Goal: Task Accomplishment & Management: Use online tool/utility

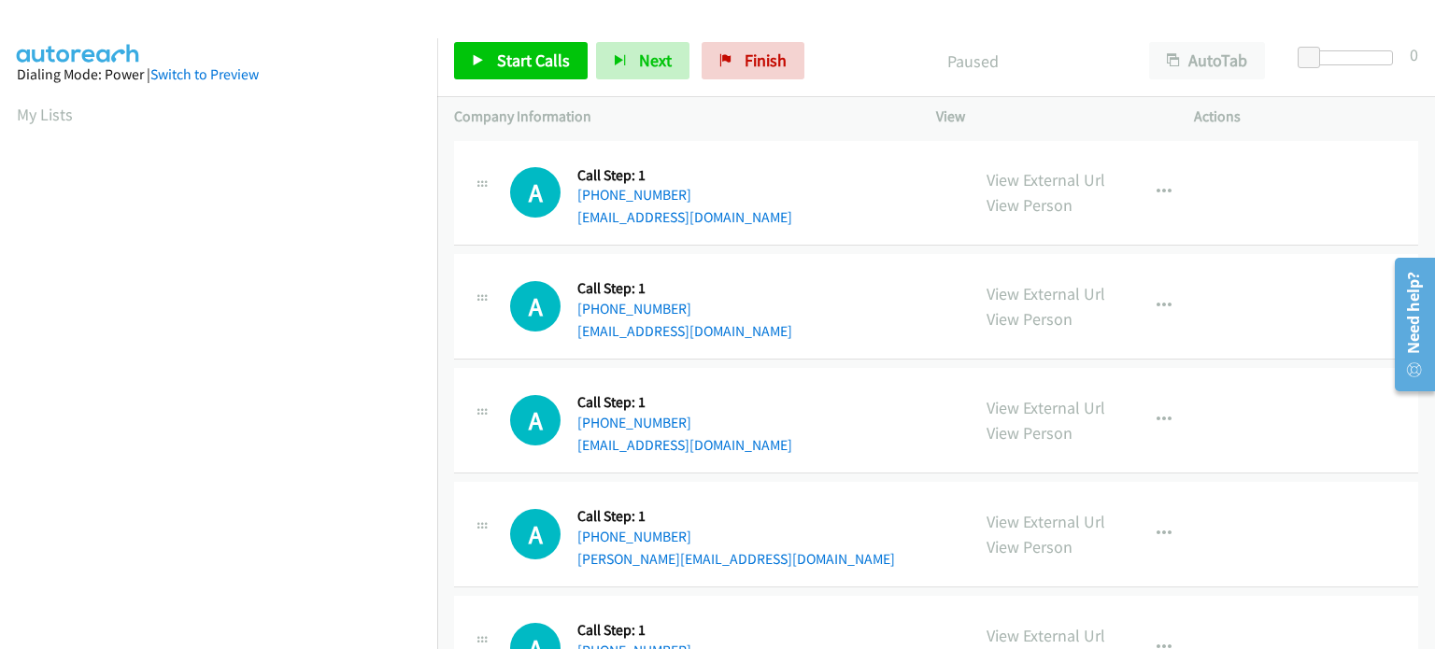
scroll to position [399, 0]
click at [508, 70] on span "Start Calls" at bounding box center [533, 60] width 73 height 21
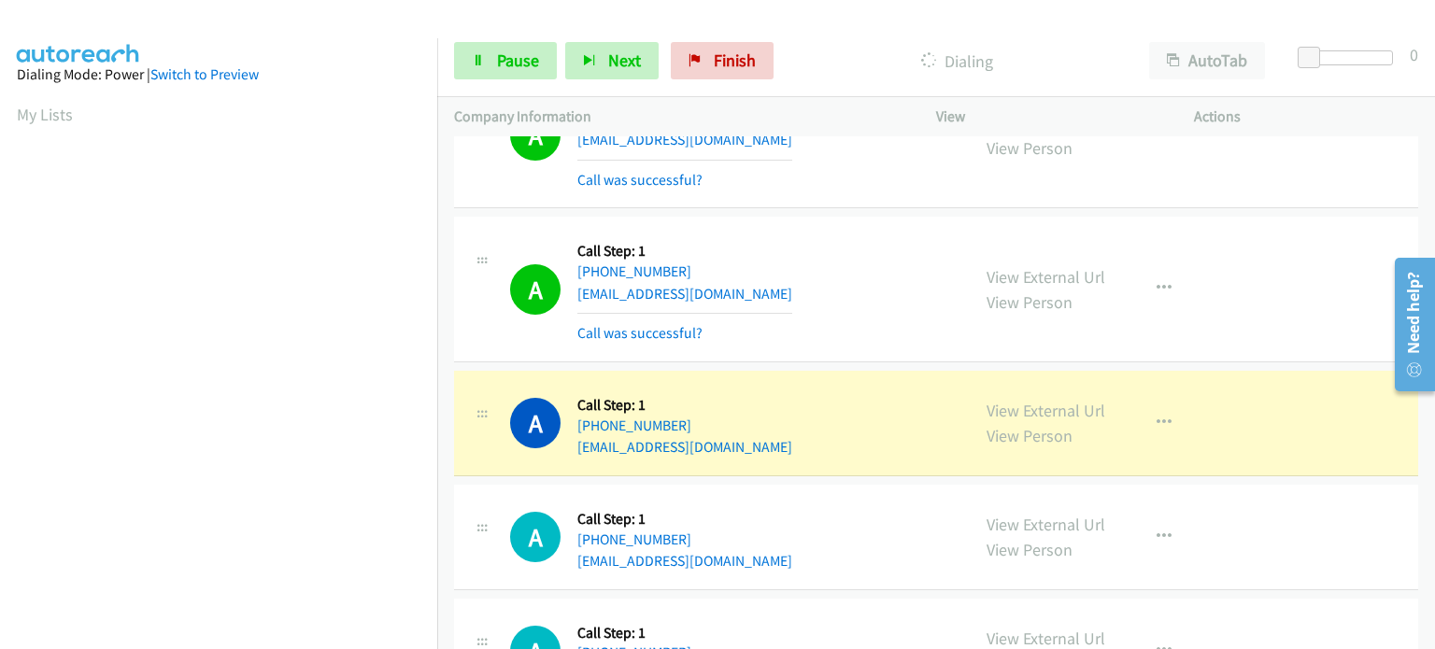
scroll to position [747, 0]
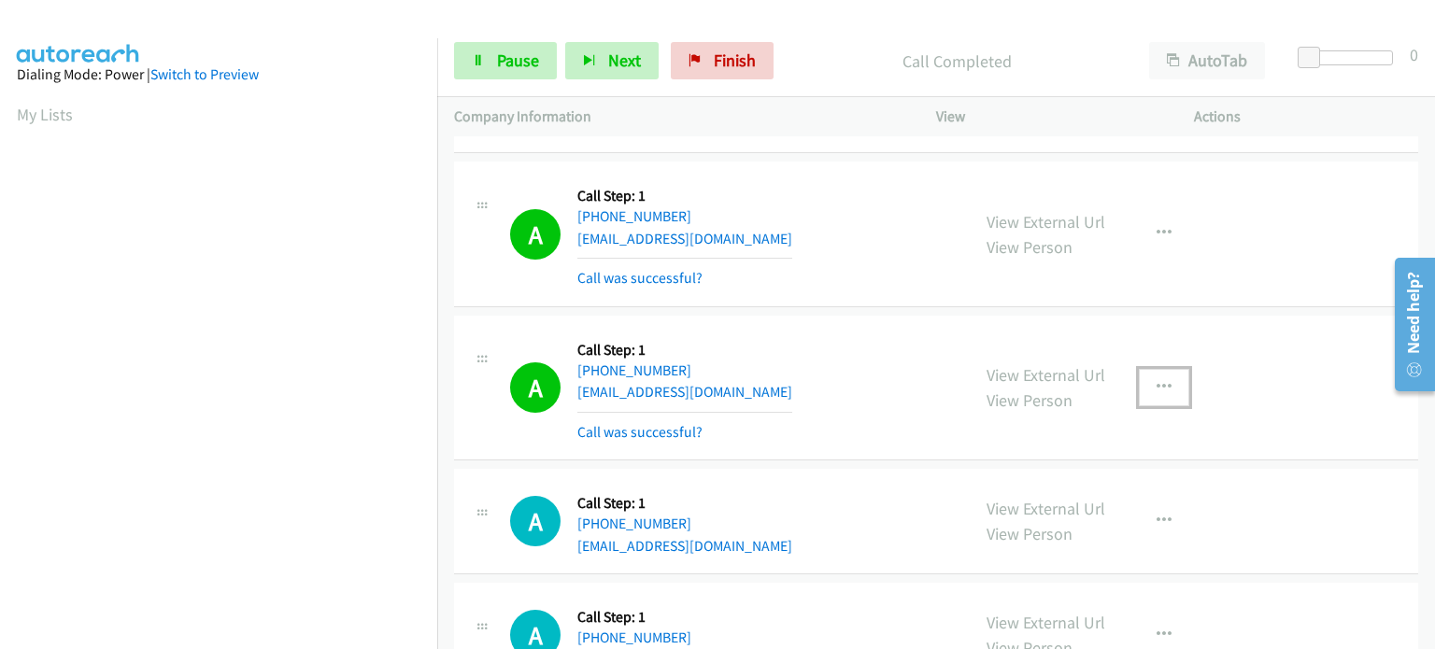
click at [1155, 393] on button "button" at bounding box center [1164, 387] width 50 height 37
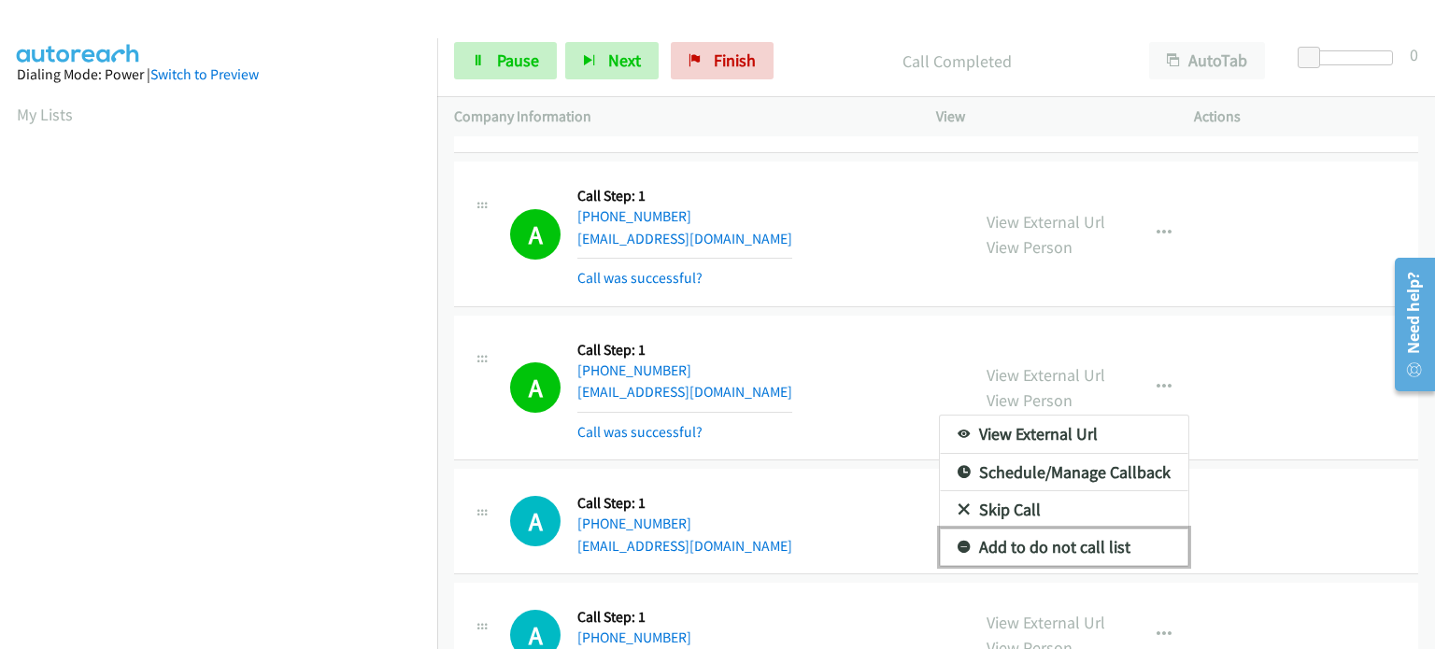
click at [1072, 536] on link "Add to do not call list" at bounding box center [1064, 547] width 248 height 37
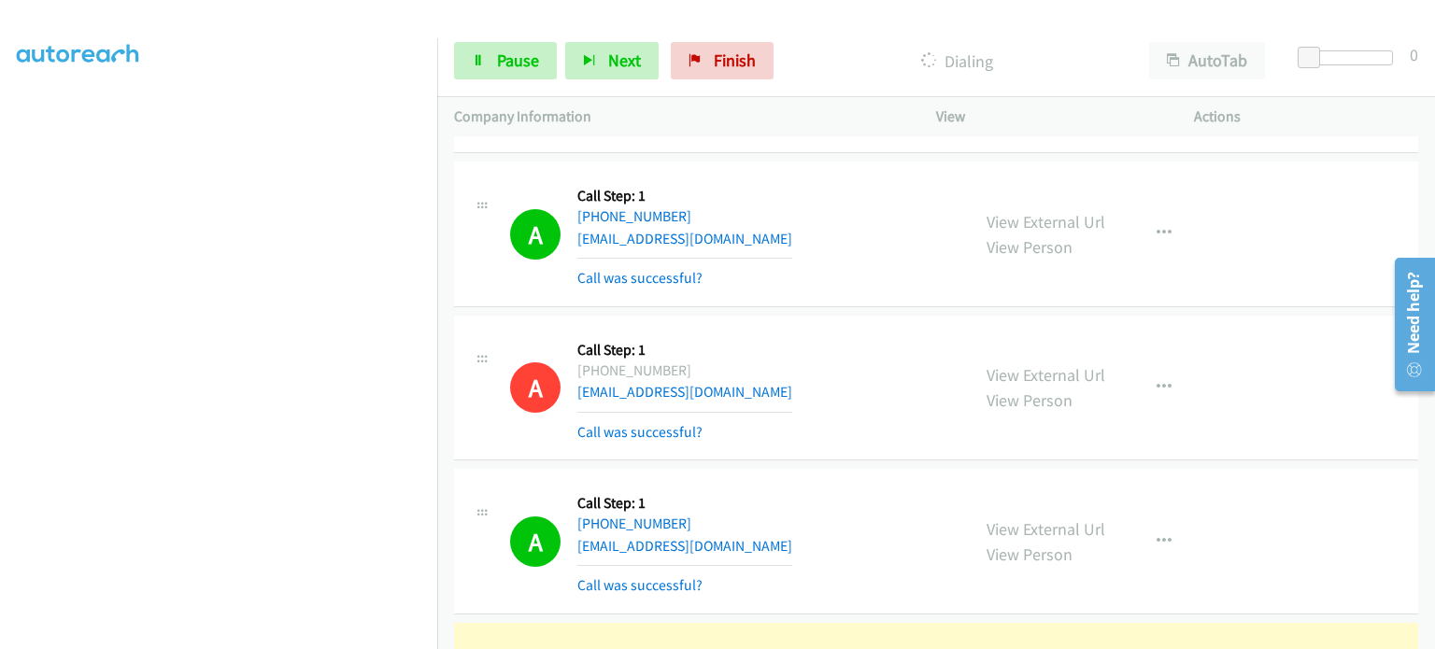
scroll to position [0, 0]
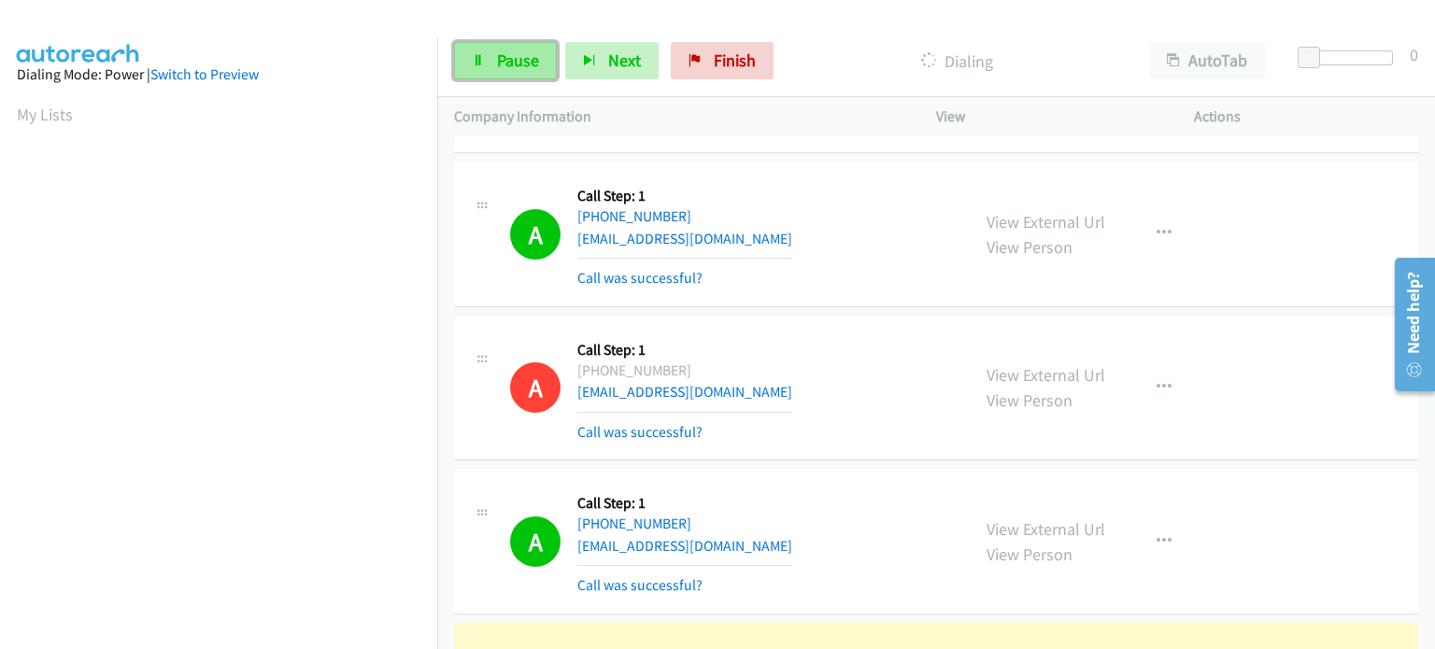
click at [504, 61] on span "Pause" at bounding box center [518, 60] width 42 height 21
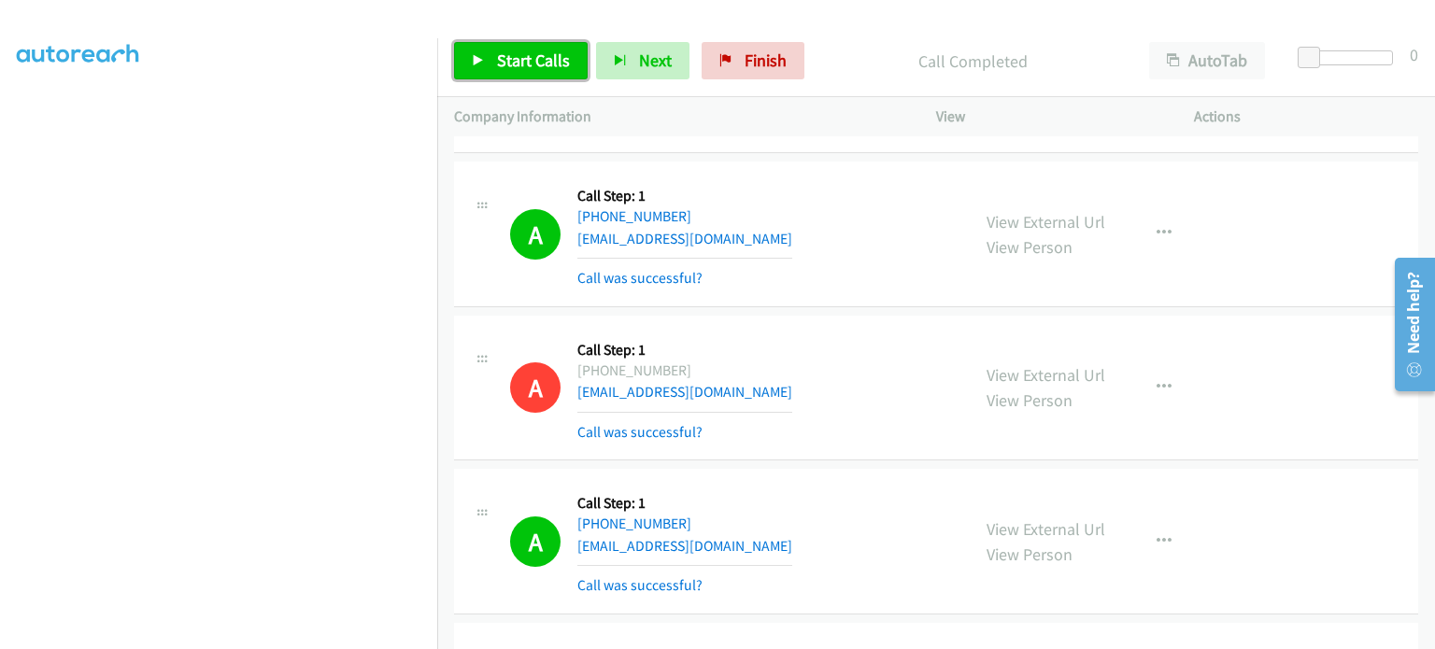
click at [528, 58] on span "Start Calls" at bounding box center [533, 60] width 73 height 21
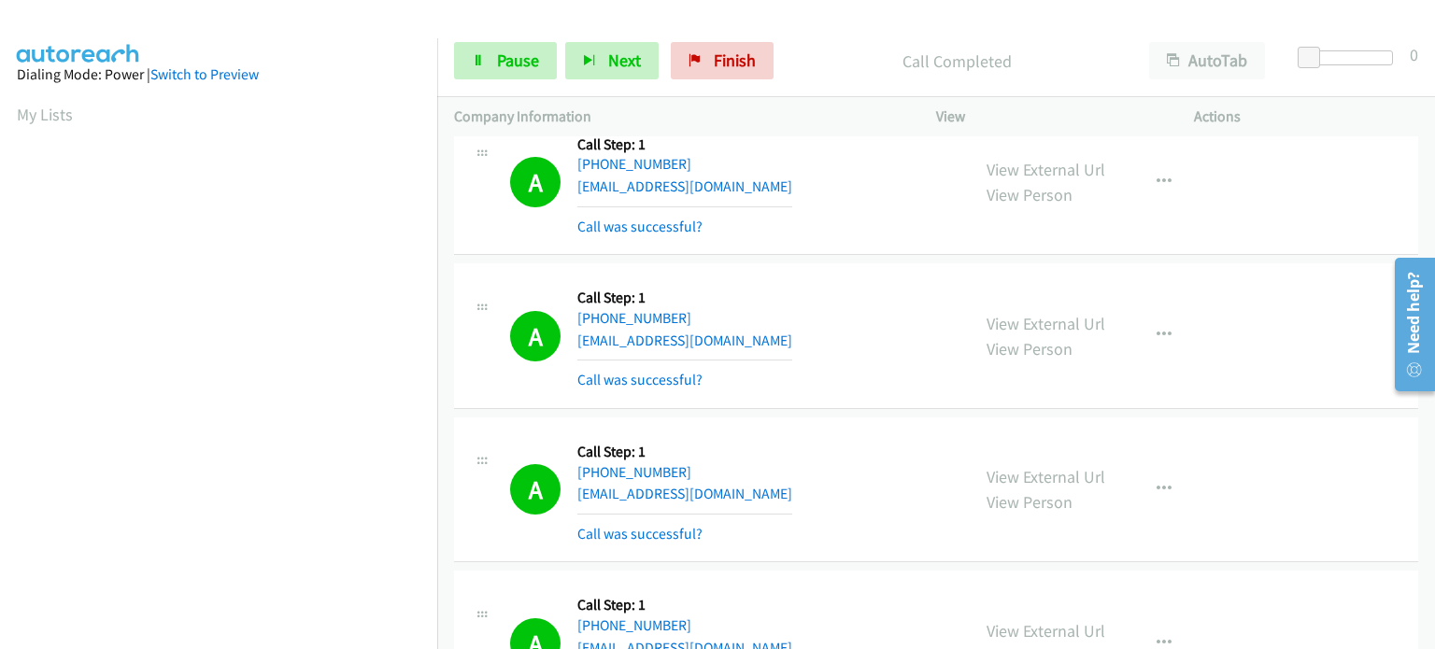
scroll to position [1868, 0]
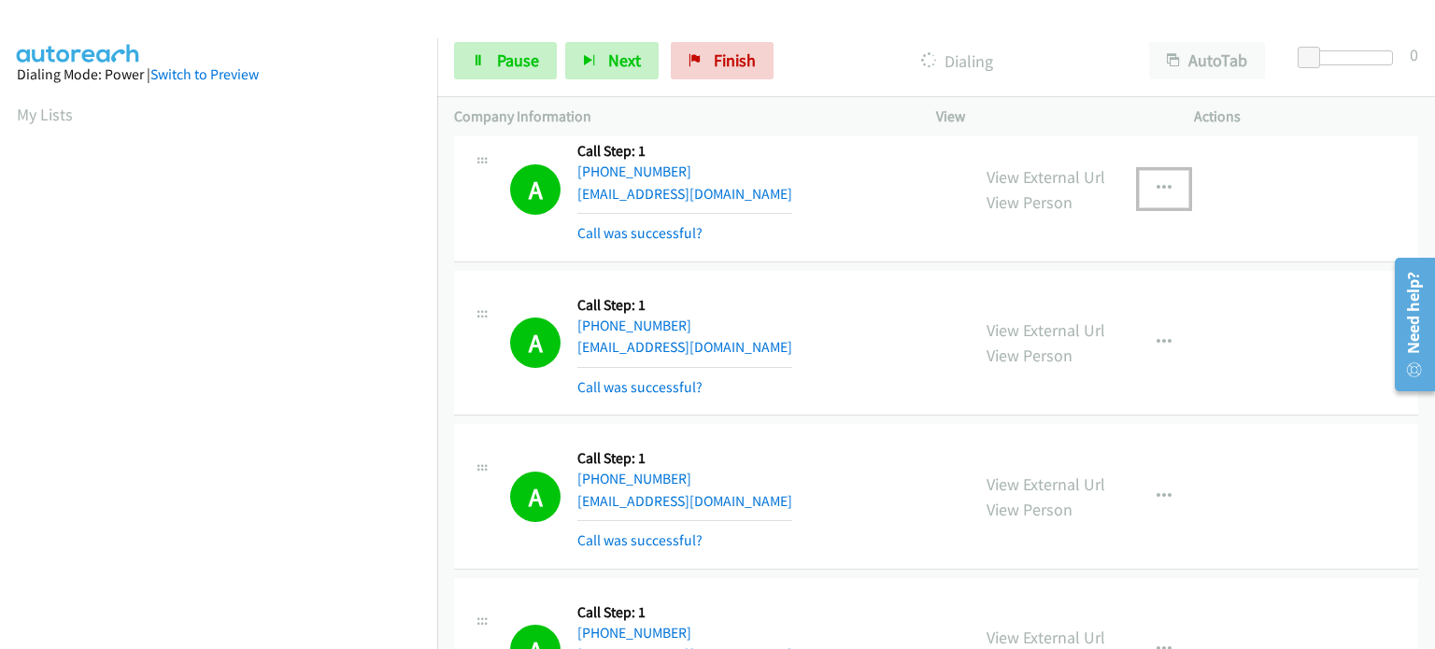
click at [1156, 185] on icon "button" at bounding box center [1163, 188] width 15 height 15
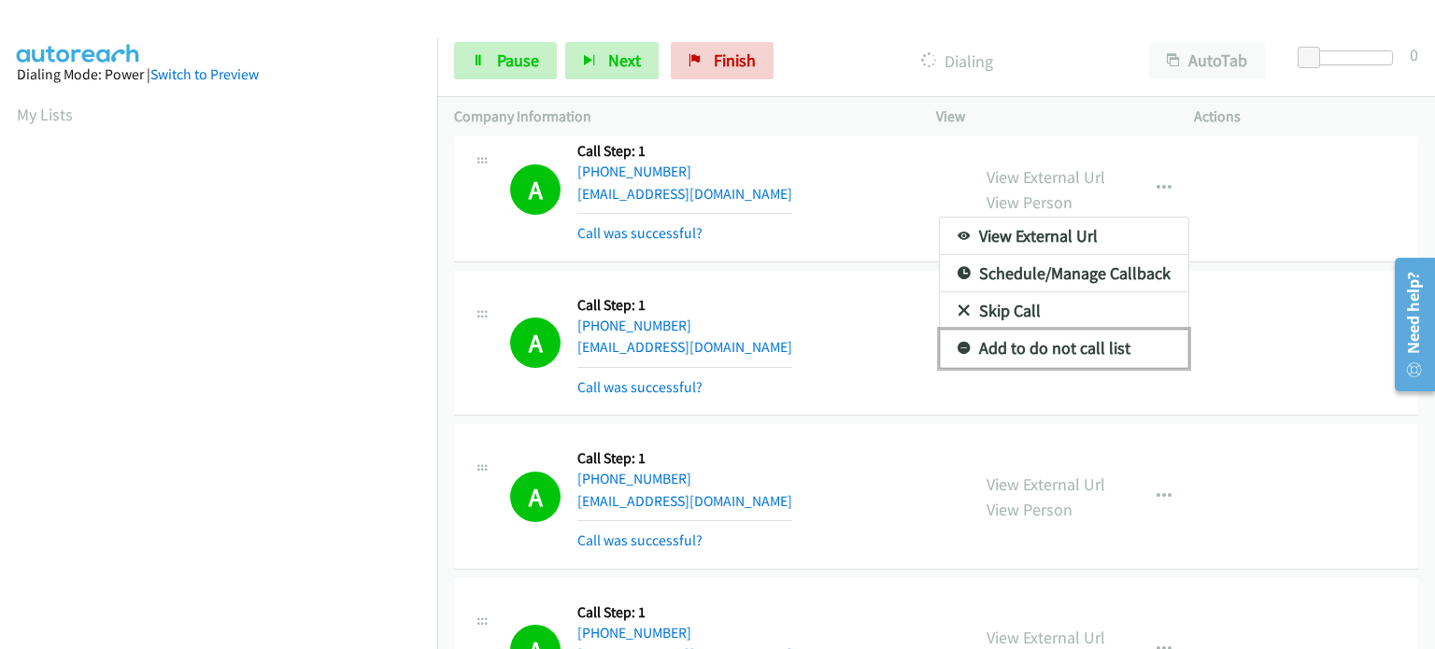
click at [1071, 345] on link "Add to do not call list" at bounding box center [1064, 348] width 248 height 37
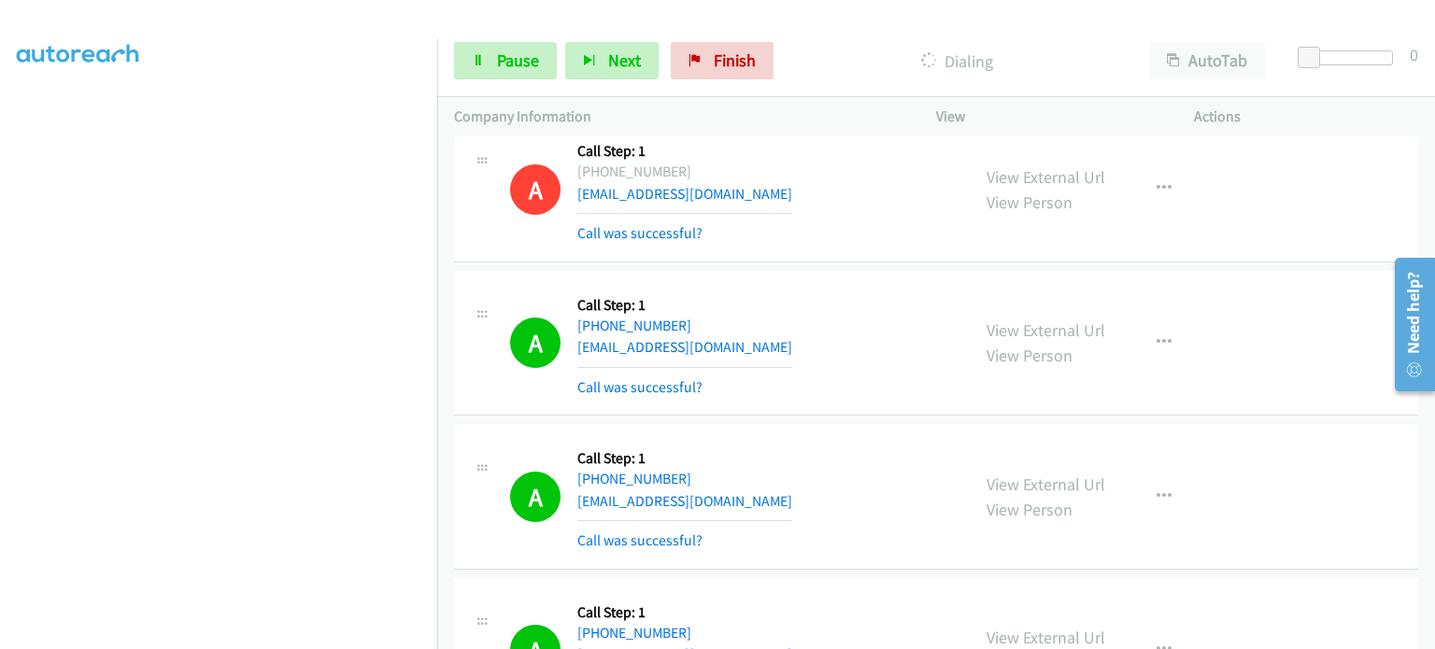
scroll to position [25, 0]
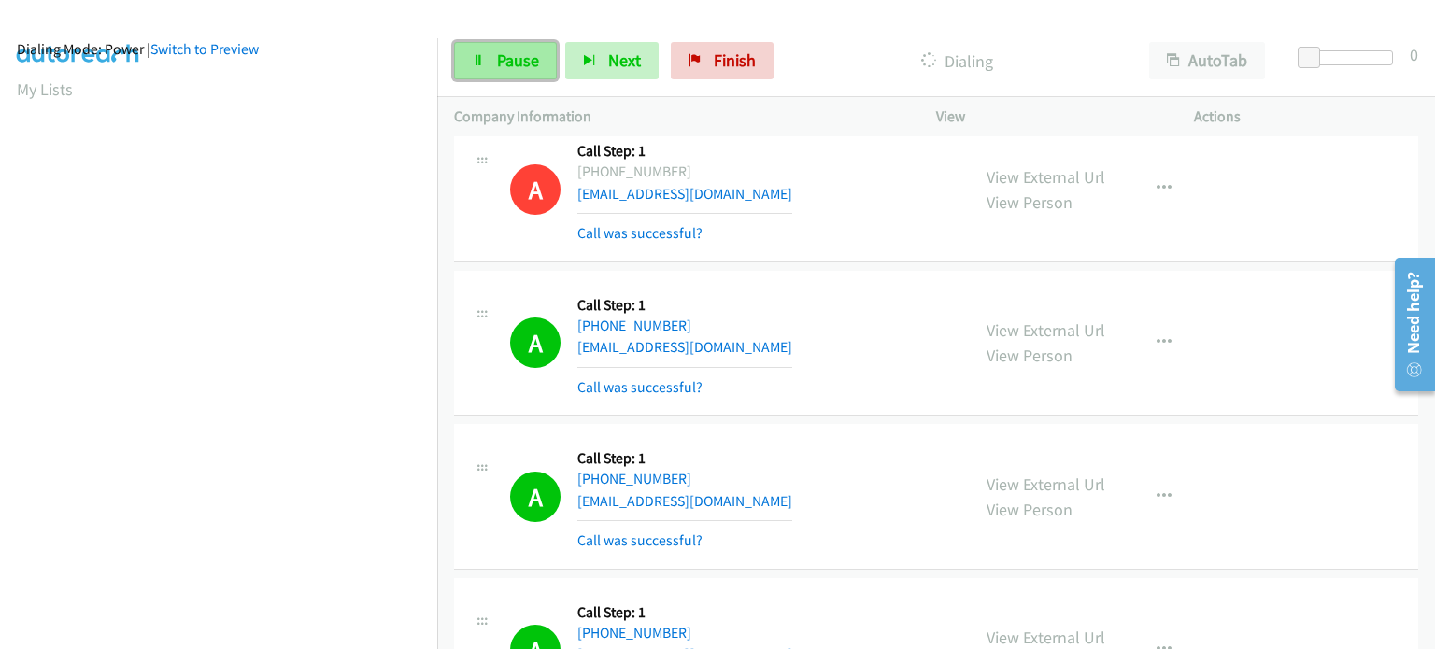
click at [506, 63] on span "Pause" at bounding box center [518, 60] width 42 height 21
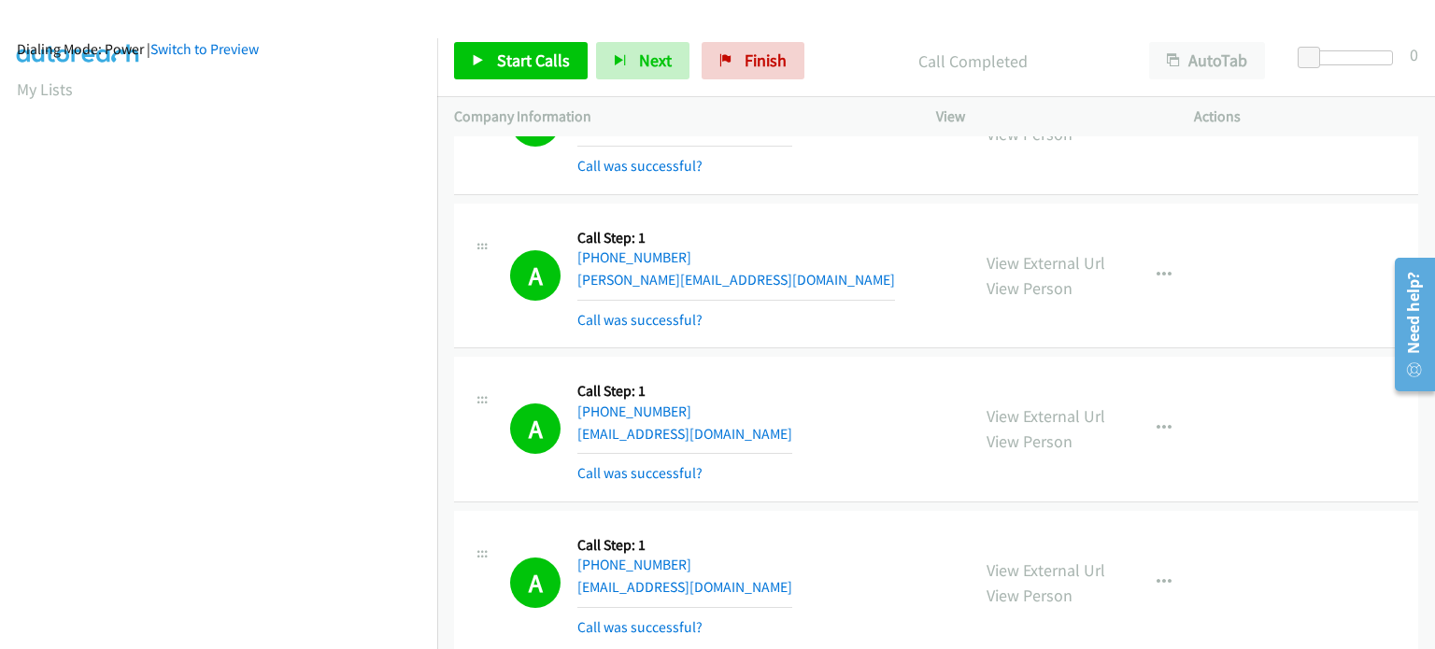
scroll to position [2709, 0]
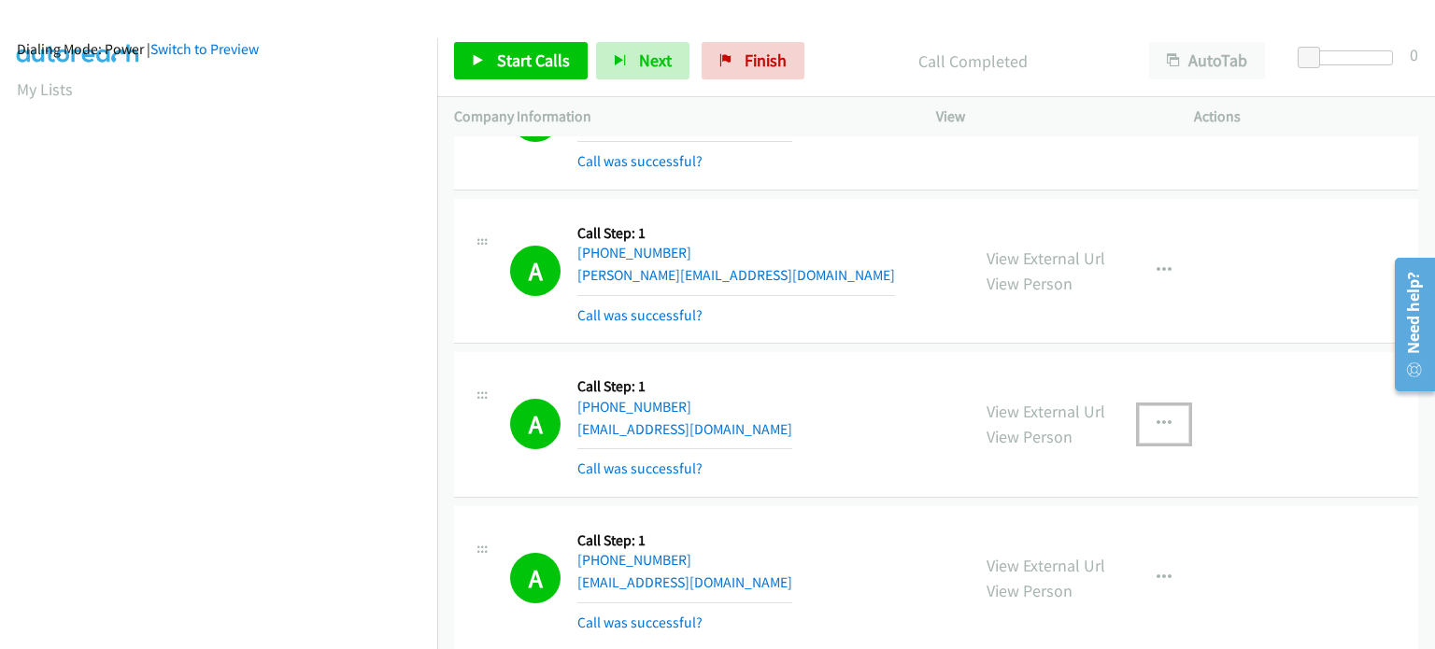
click at [1164, 421] on button "button" at bounding box center [1164, 423] width 50 height 37
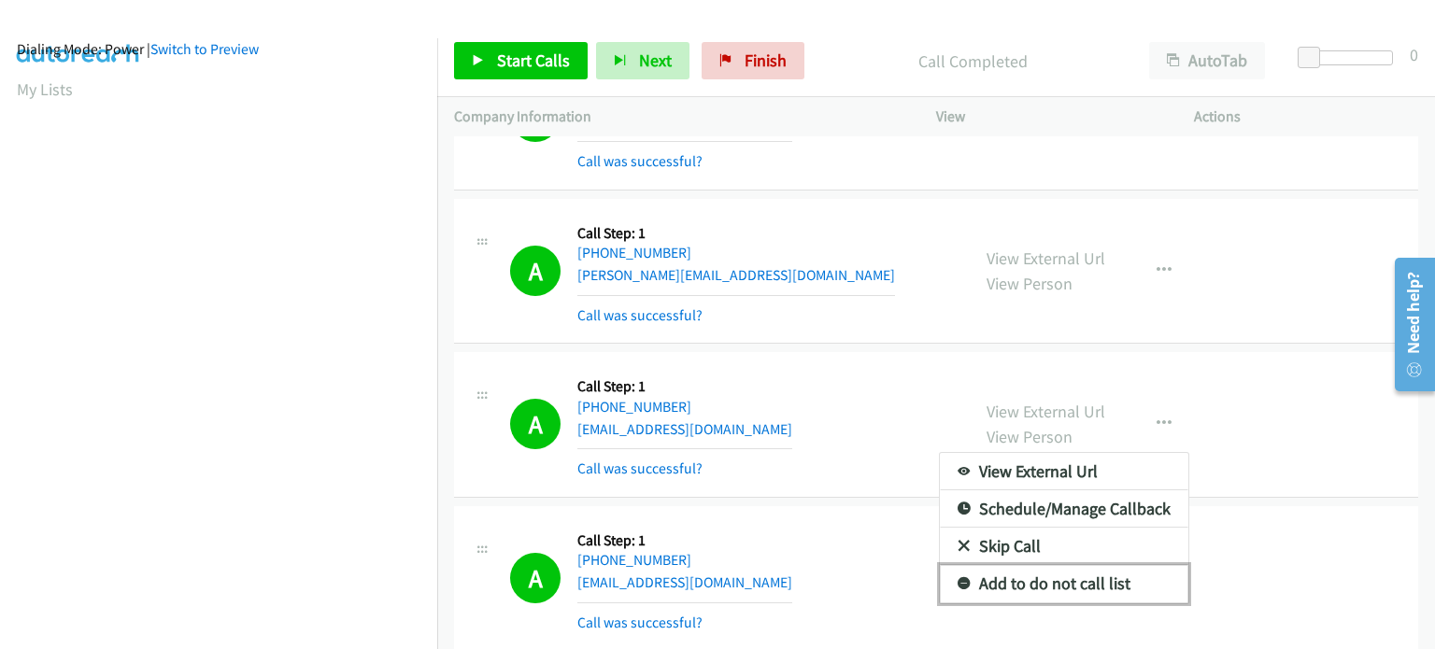
click at [1050, 571] on link "Add to do not call list" at bounding box center [1064, 583] width 248 height 37
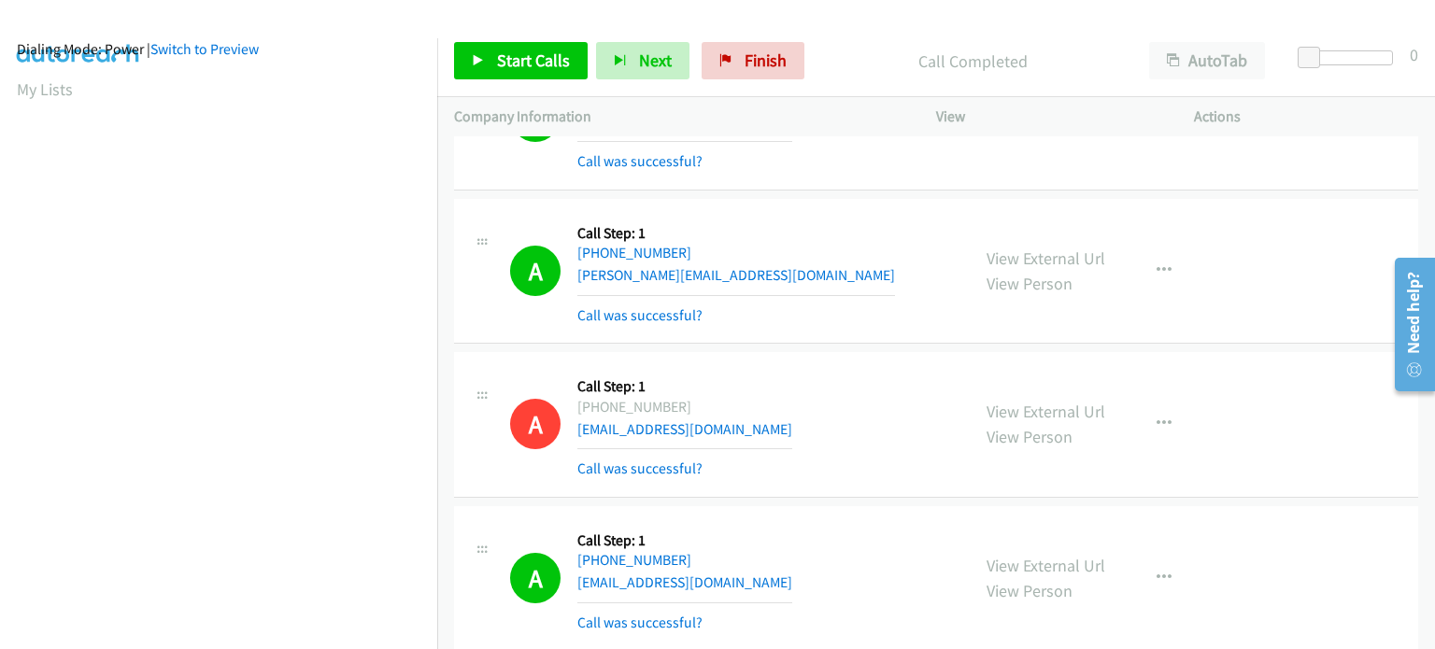
click at [580, 18] on div at bounding box center [709, 36] width 1418 height 72
click at [486, 64] on link "Start Calls" at bounding box center [521, 60] width 134 height 37
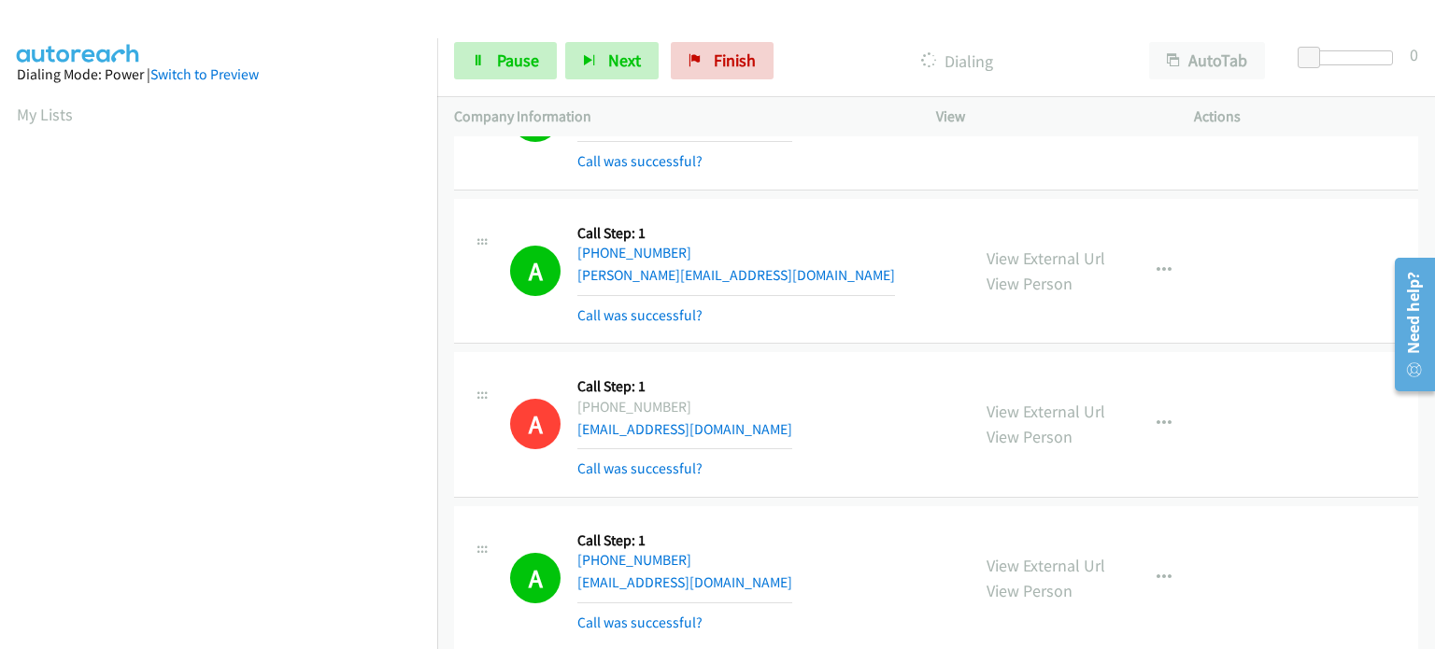
scroll to position [399, 0]
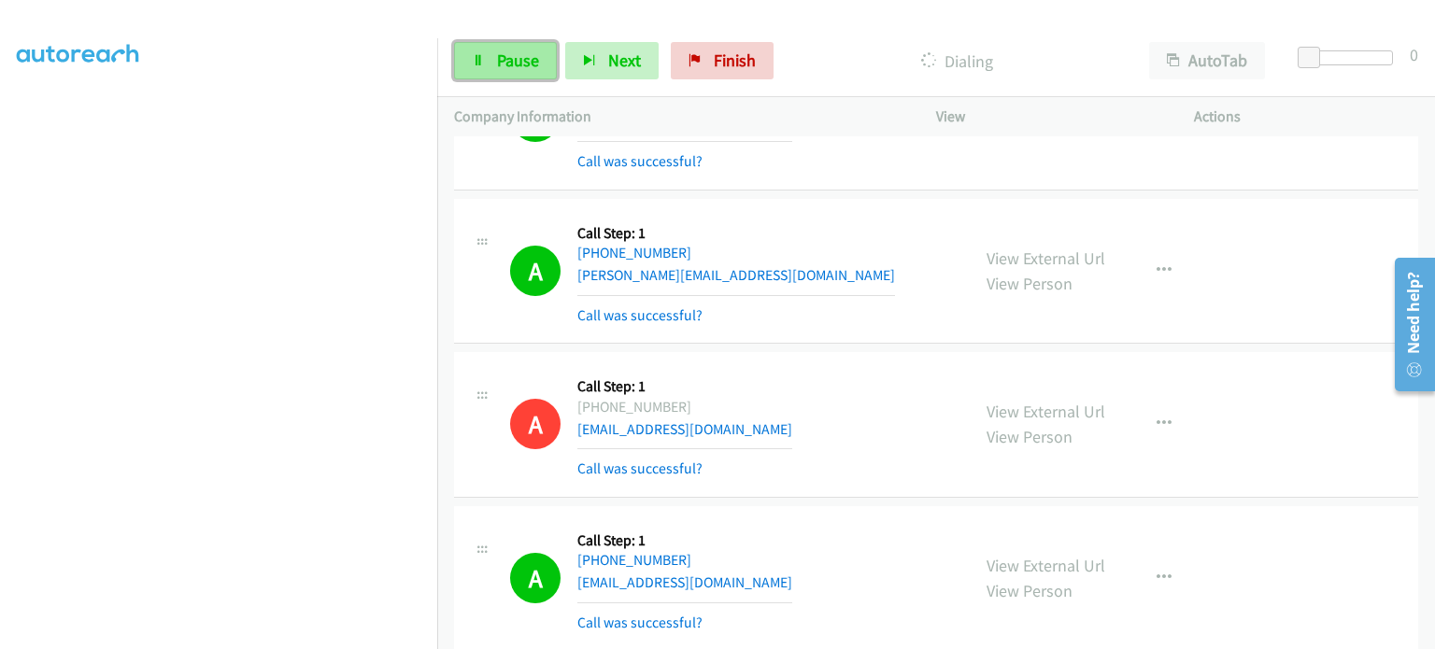
click at [488, 70] on link "Pause" at bounding box center [505, 60] width 103 height 37
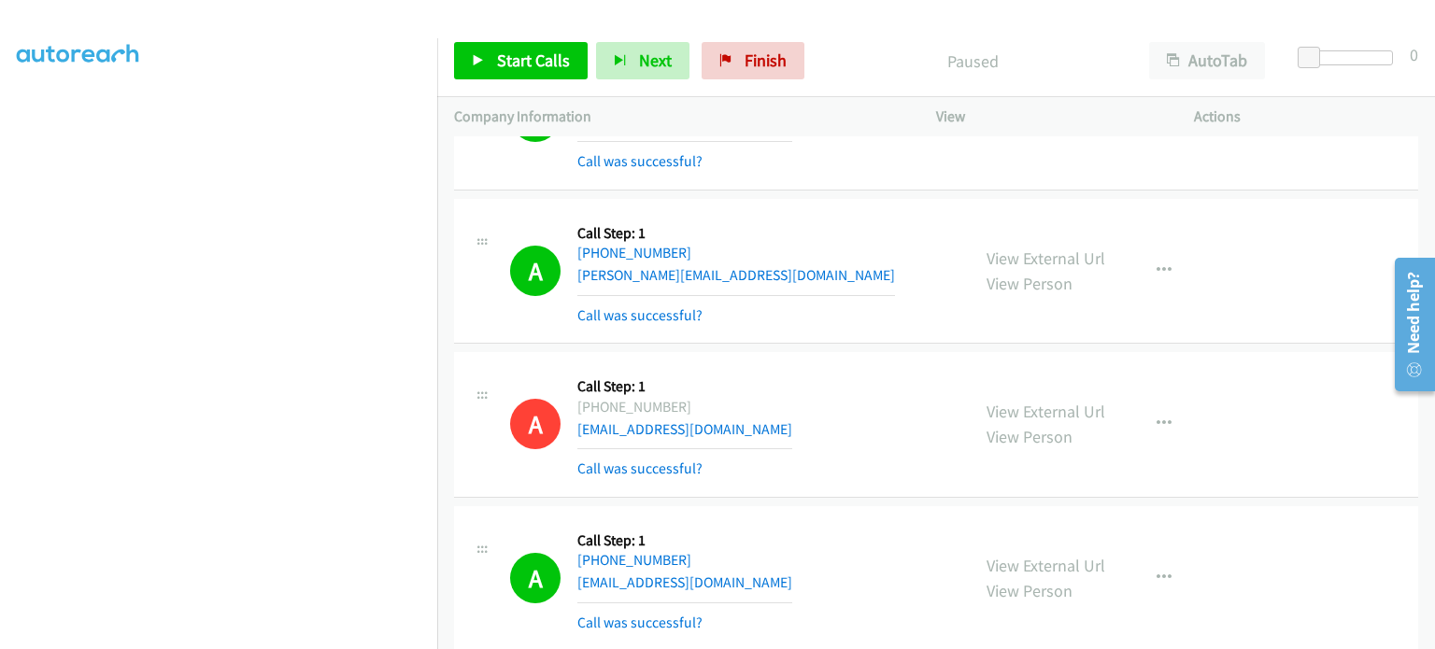
scroll to position [119, 0]
click at [527, 63] on span "Start Calls" at bounding box center [533, 60] width 73 height 21
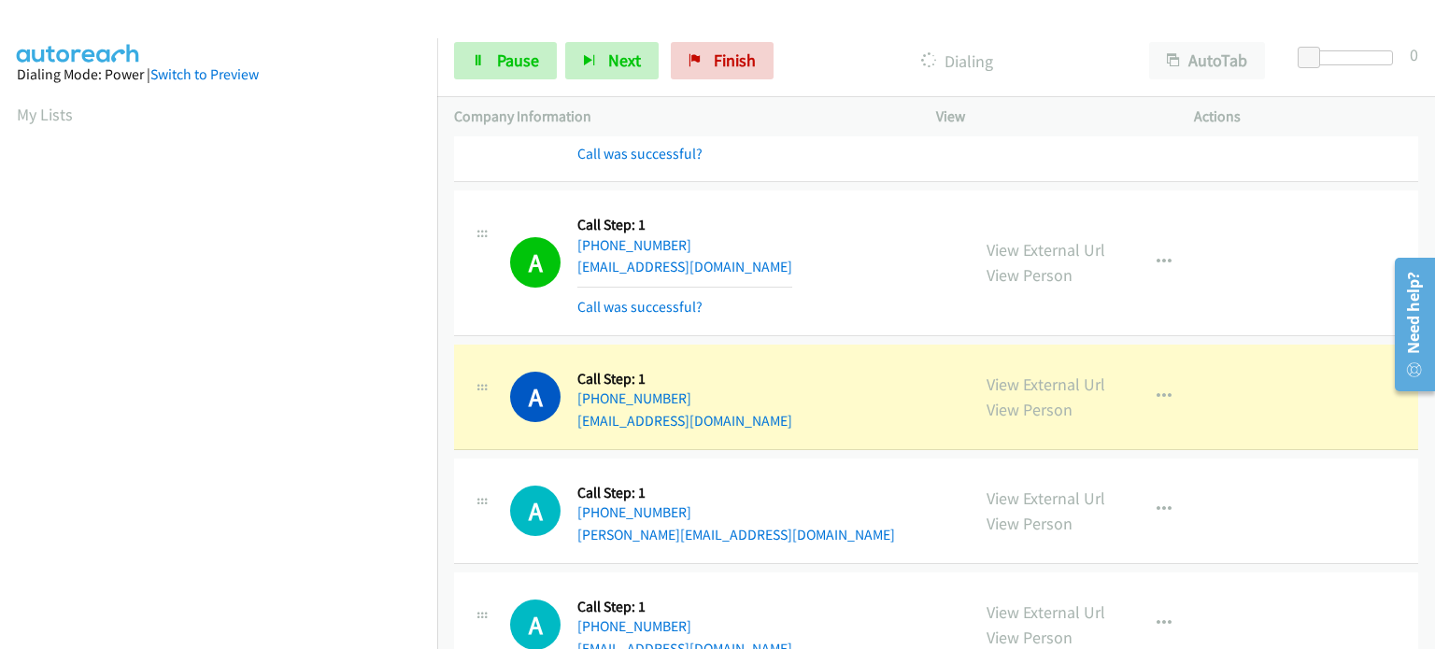
scroll to position [3923, 0]
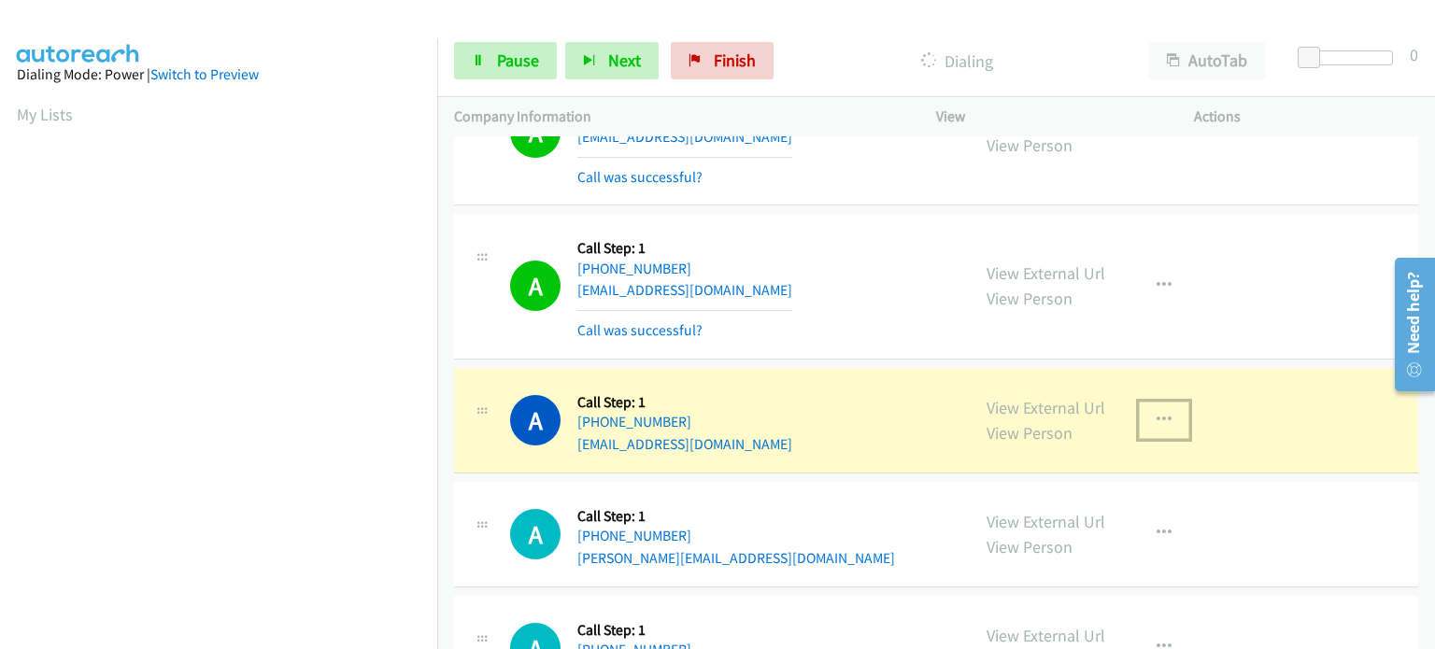
click at [1160, 413] on icon "button" at bounding box center [1163, 420] width 15 height 15
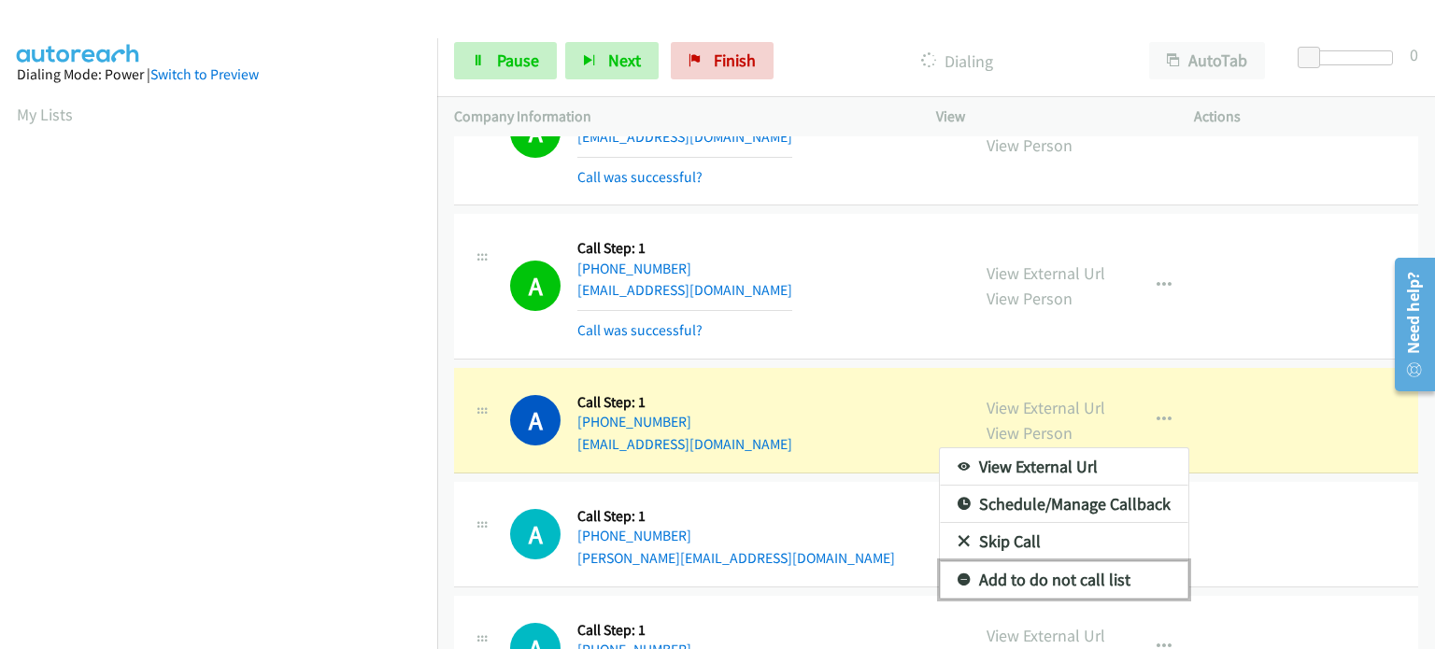
click at [1064, 570] on link "Add to do not call list" at bounding box center [1064, 579] width 248 height 37
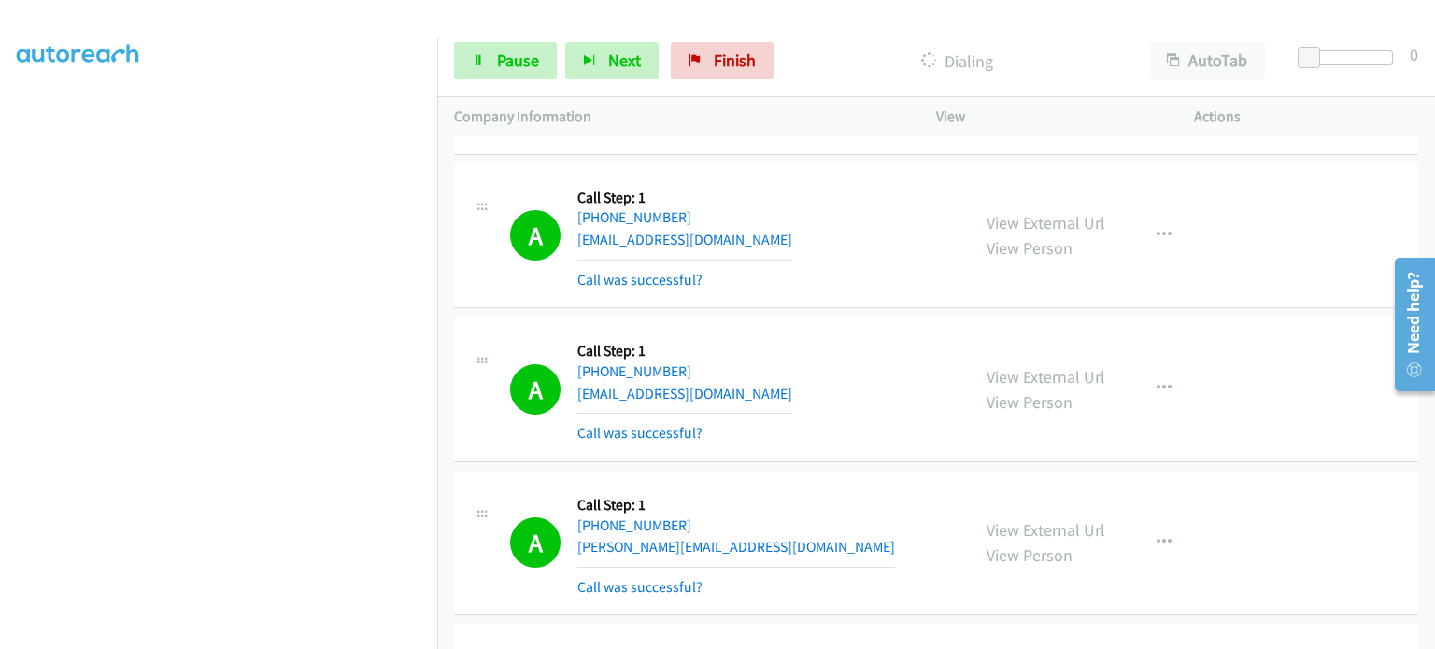
scroll to position [0, 0]
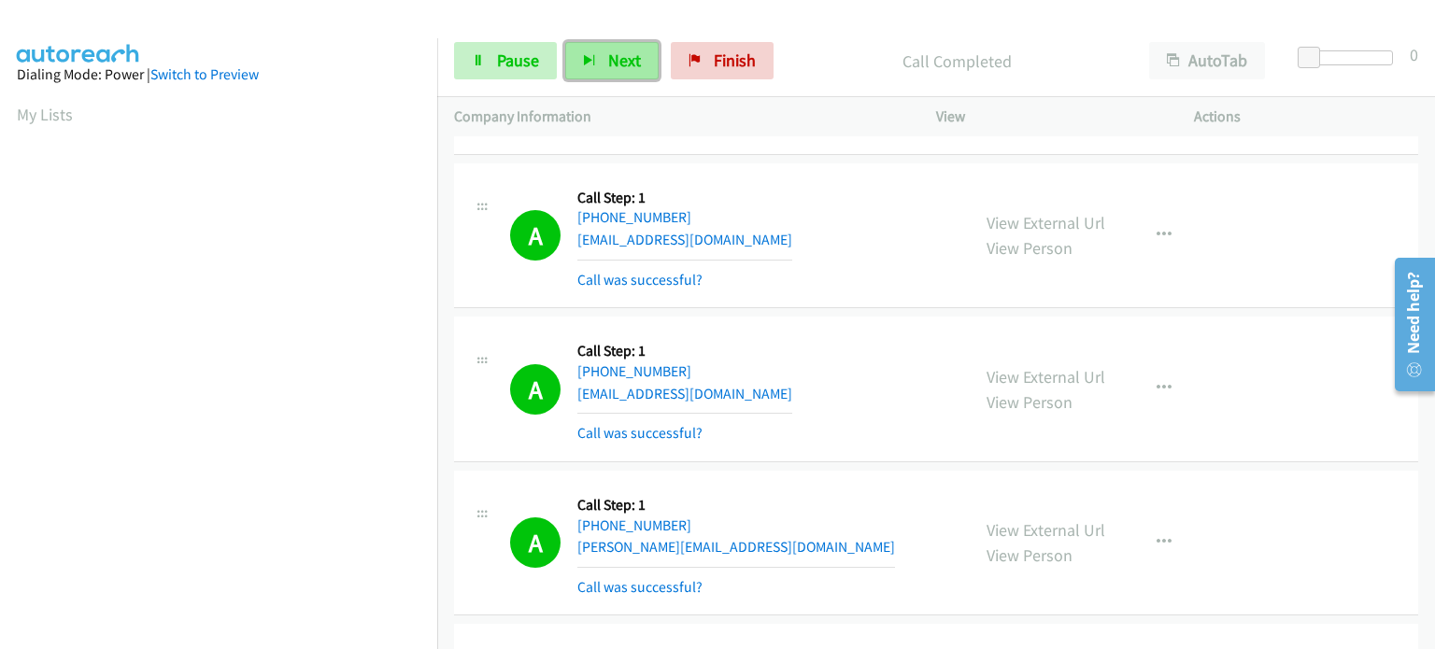
click at [613, 54] on span "Next" at bounding box center [624, 60] width 33 height 21
click at [471, 49] on link "Pause" at bounding box center [505, 60] width 103 height 37
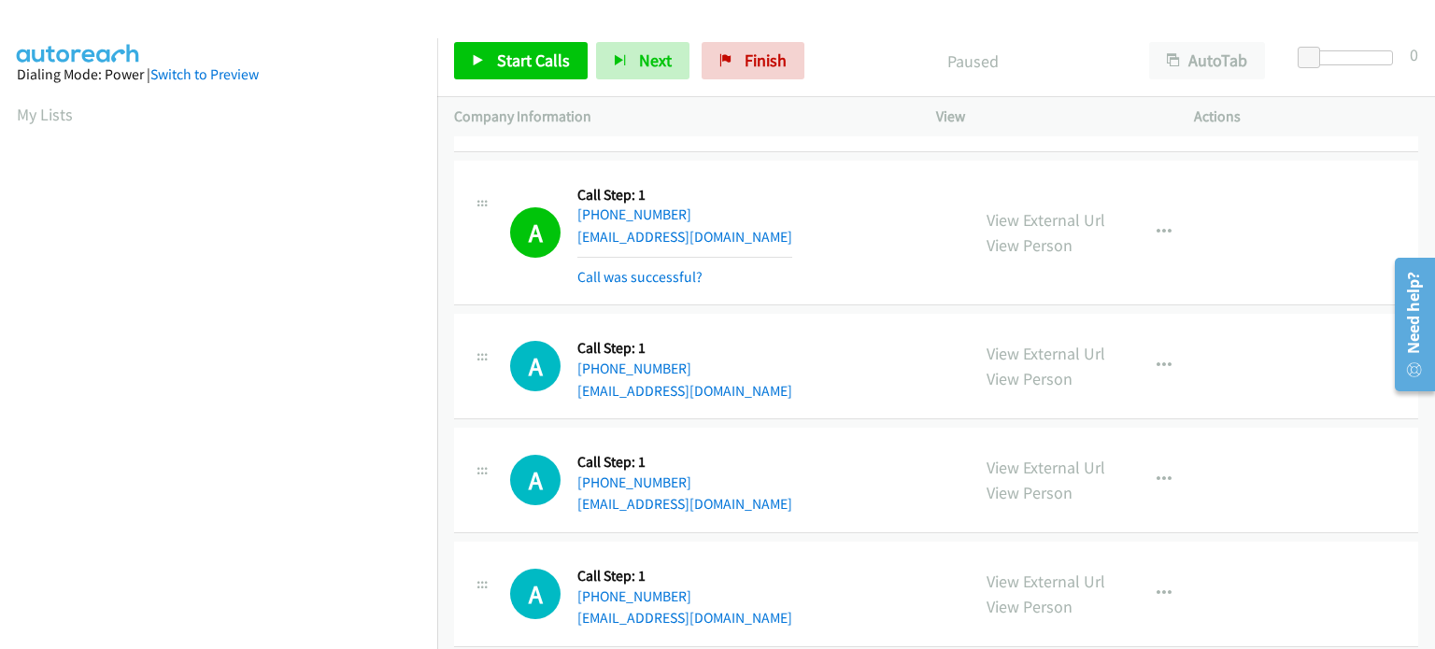
scroll to position [7660, 0]
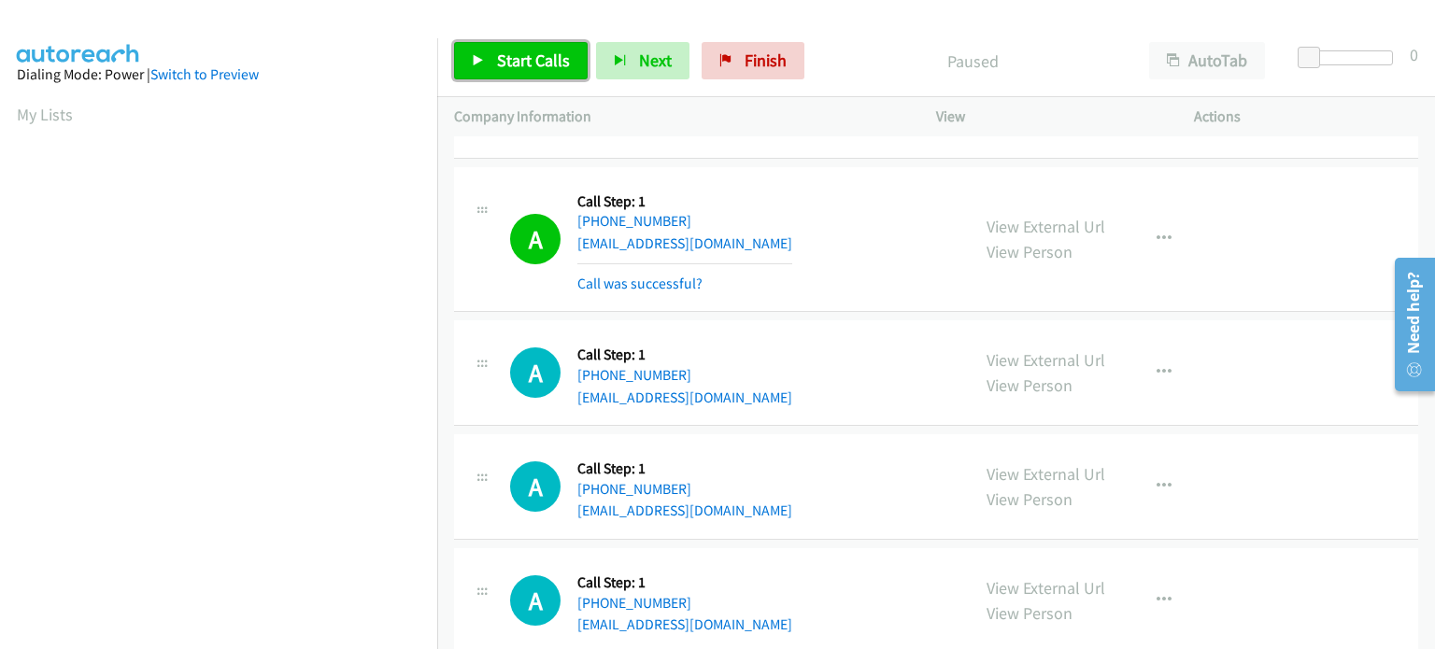
click at [511, 55] on span "Start Calls" at bounding box center [533, 60] width 73 height 21
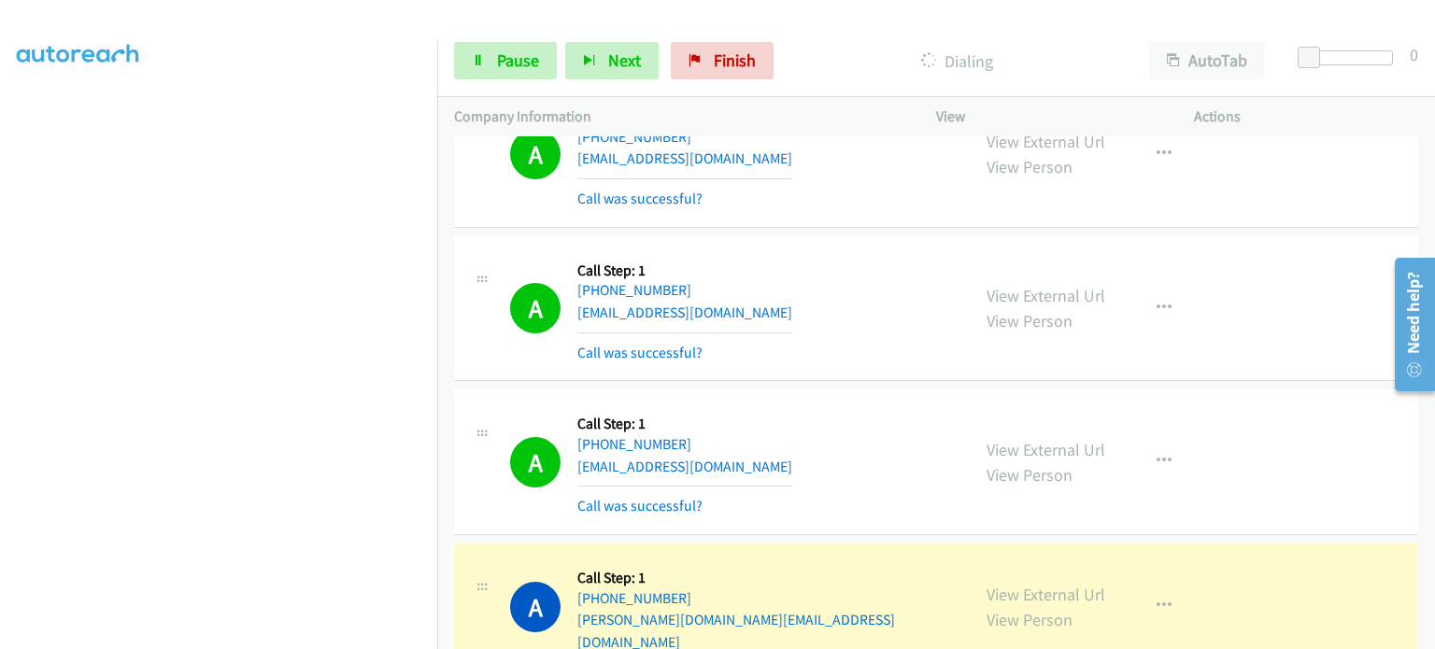
scroll to position [7940, 0]
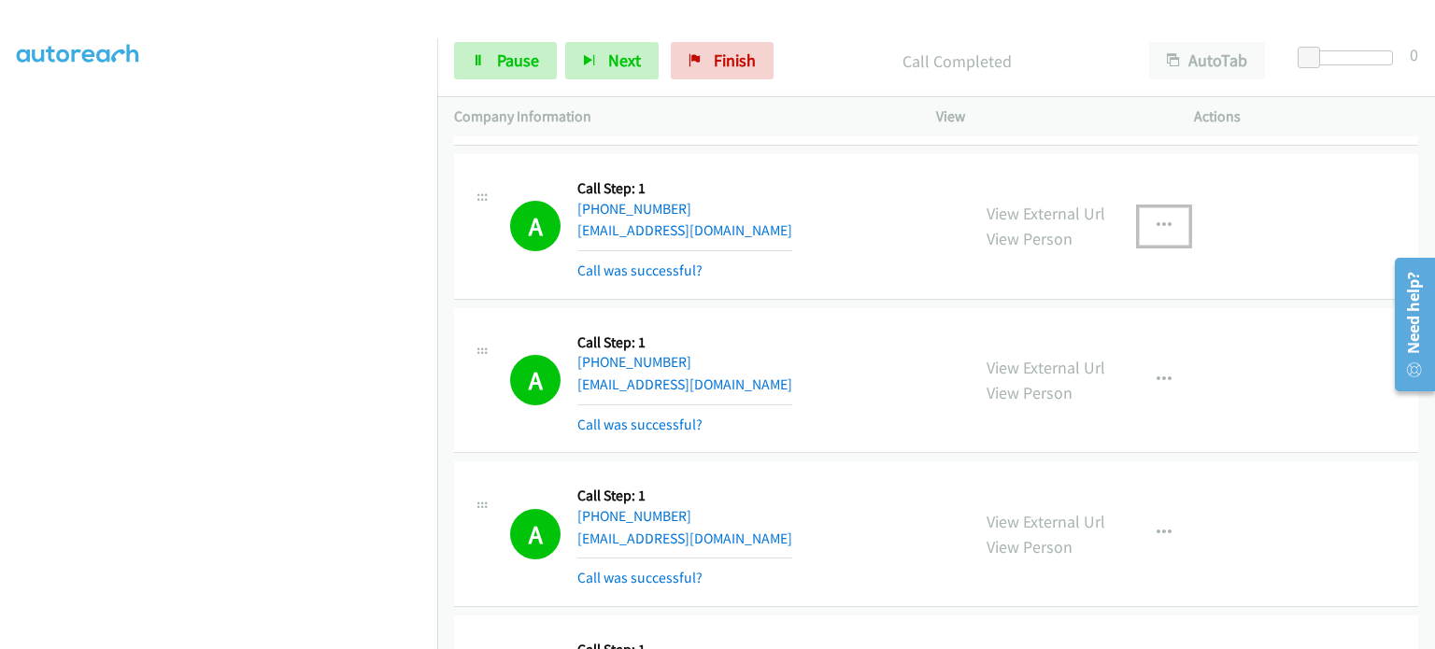
click at [1156, 219] on icon "button" at bounding box center [1163, 226] width 15 height 15
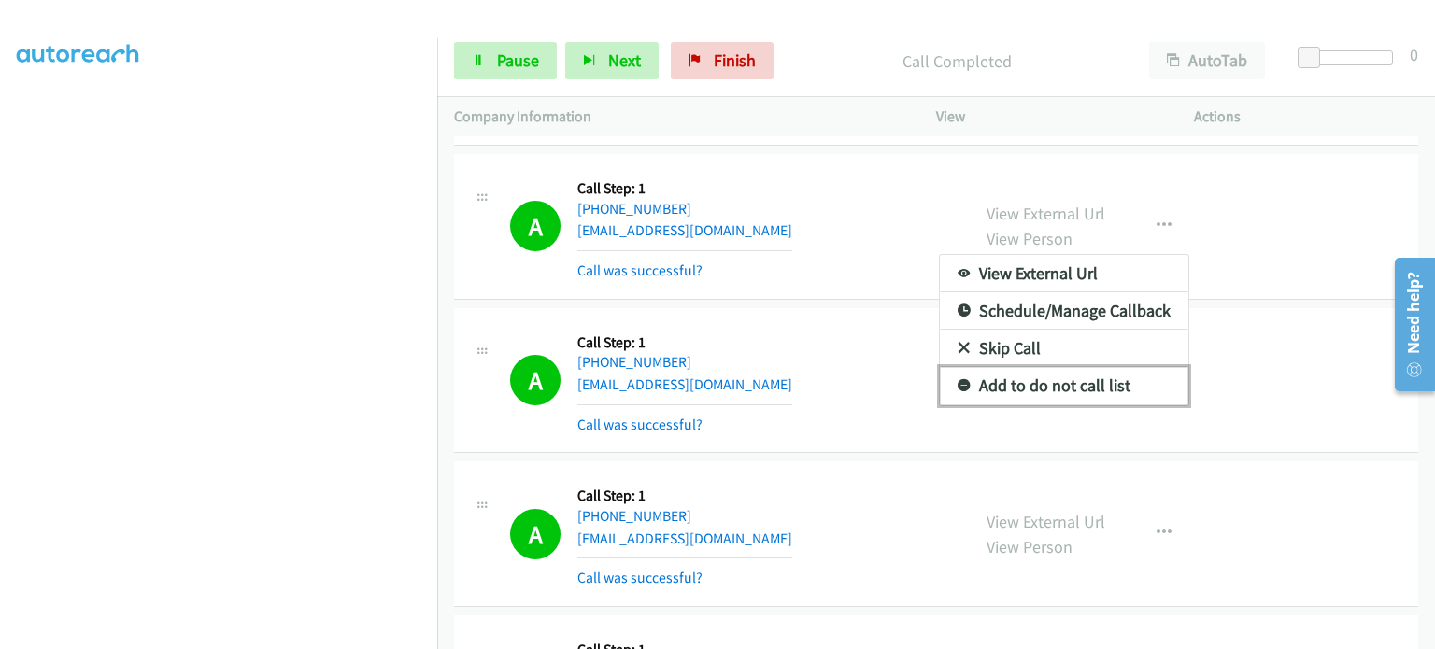
click at [1101, 367] on link "Add to do not call list" at bounding box center [1064, 385] width 248 height 37
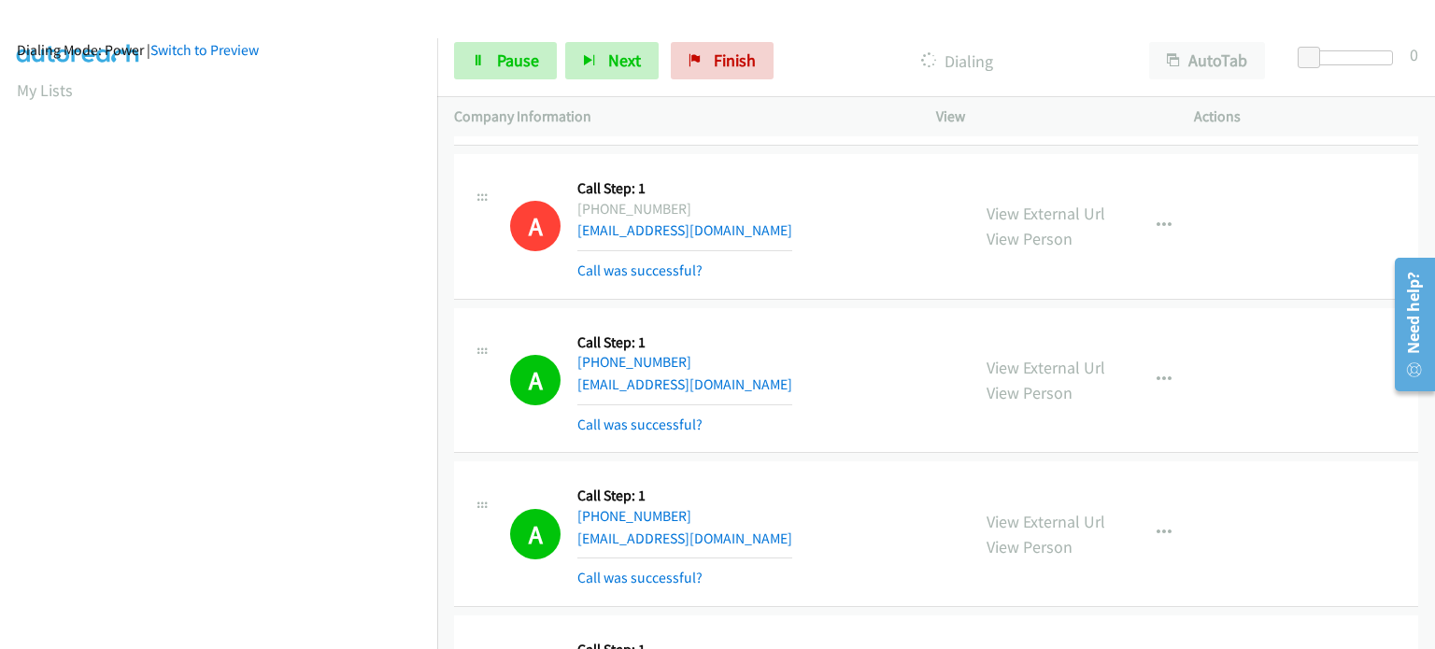
scroll to position [0, 0]
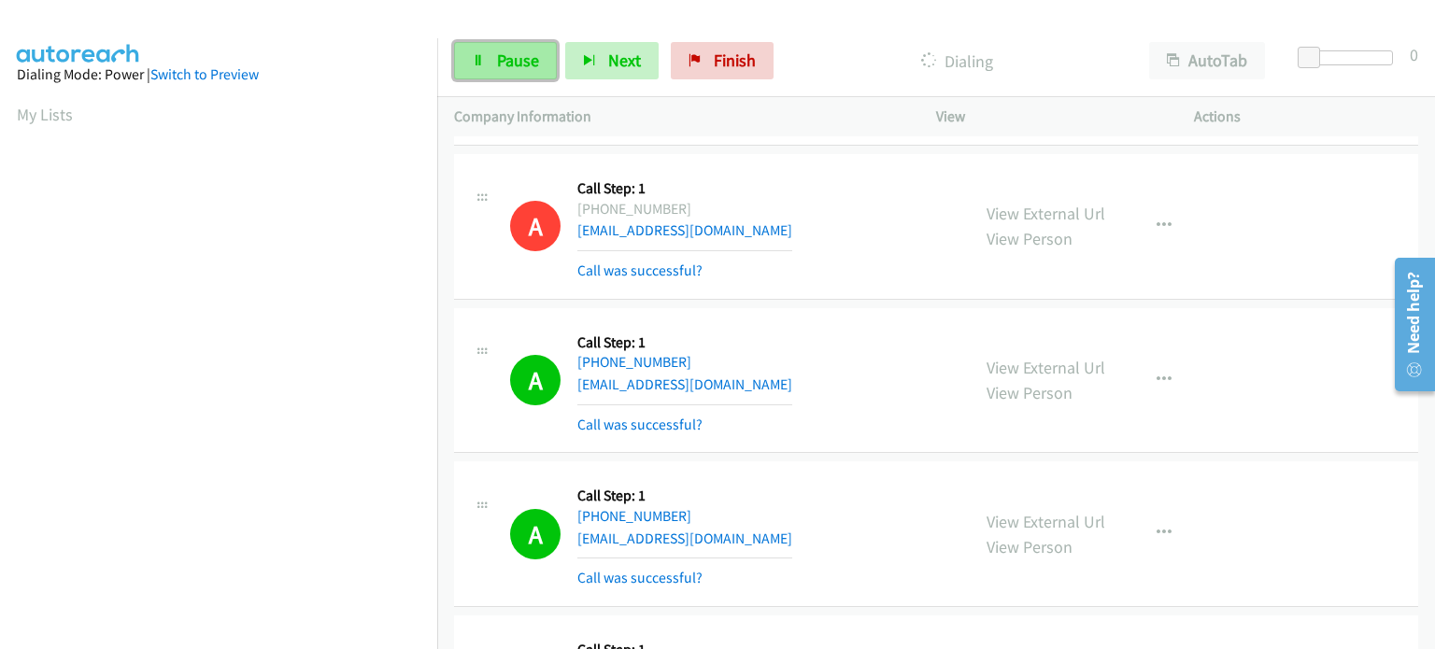
click at [519, 57] on span "Pause" at bounding box center [518, 60] width 42 height 21
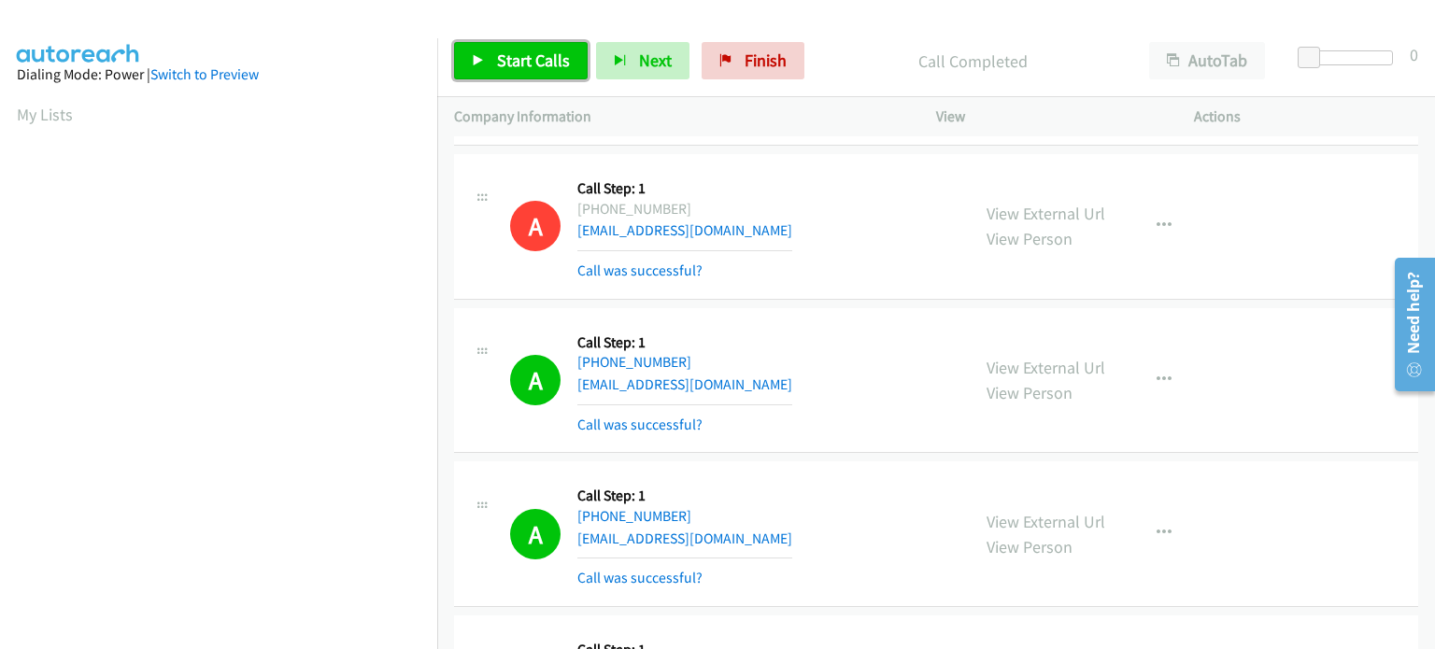
drag, startPoint x: 497, startPoint y: 68, endPoint x: 489, endPoint y: 64, distance: 9.6
click at [497, 68] on span "Start Calls" at bounding box center [533, 60] width 73 height 21
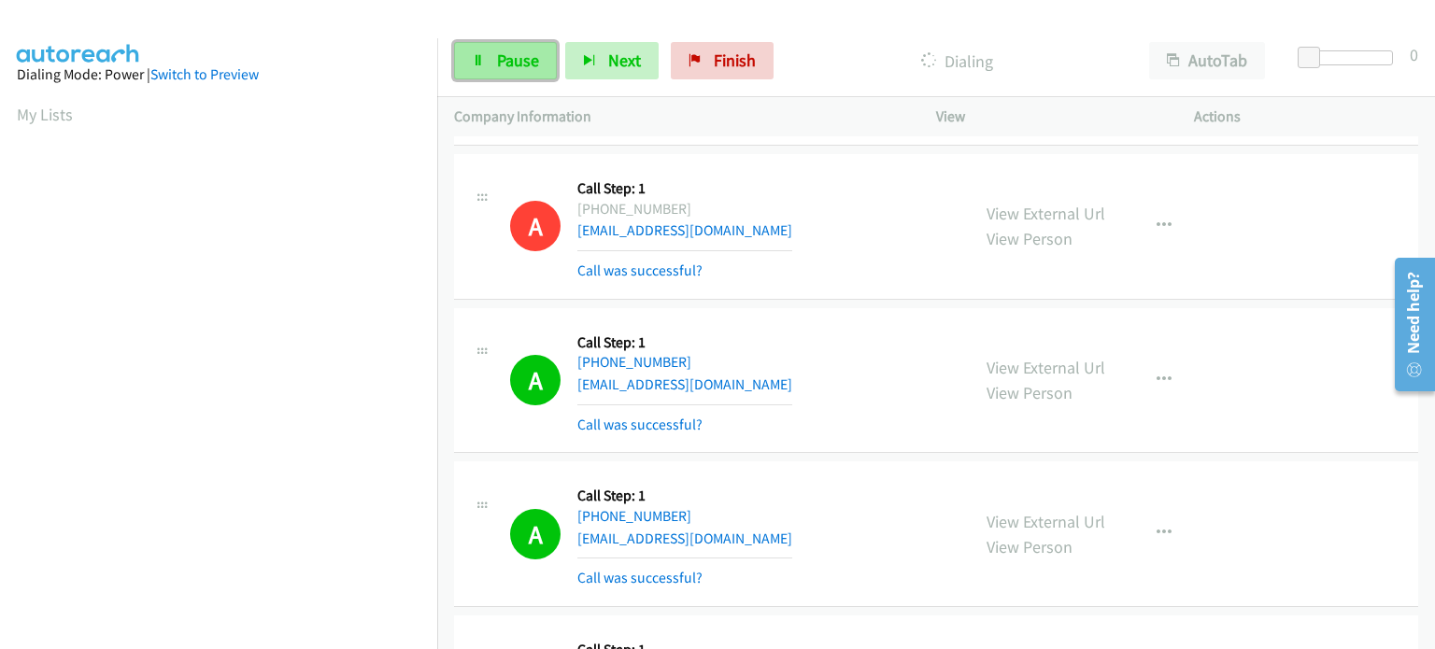
click at [499, 57] on span "Pause" at bounding box center [518, 60] width 42 height 21
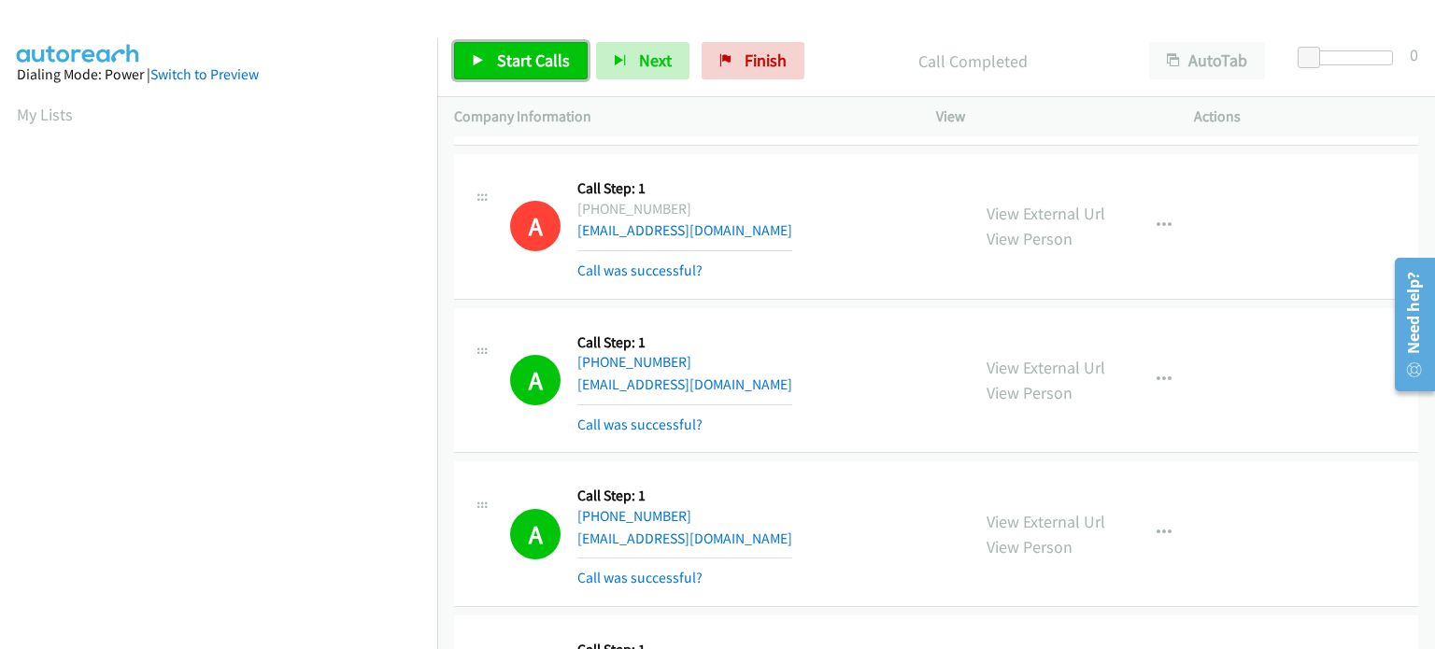
click at [532, 66] on span "Start Calls" at bounding box center [533, 60] width 73 height 21
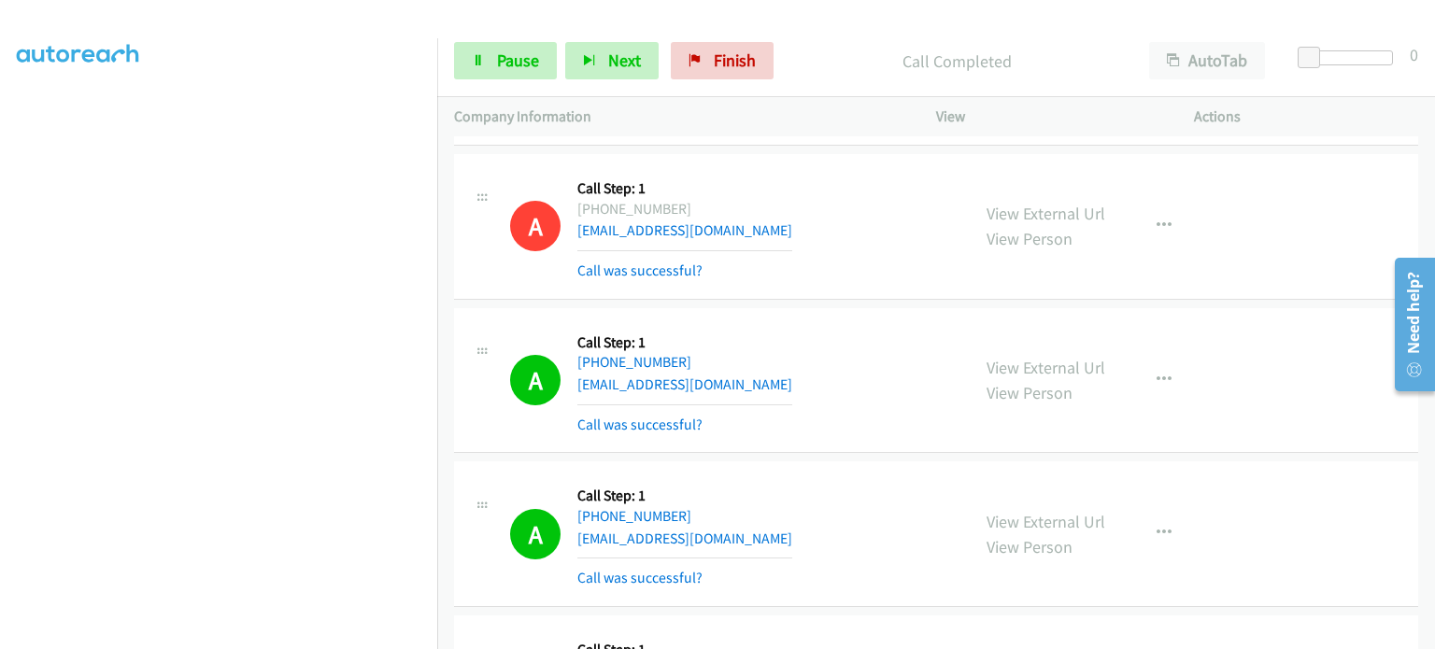
scroll to position [397, 0]
click at [487, 64] on link "Pause" at bounding box center [505, 60] width 103 height 37
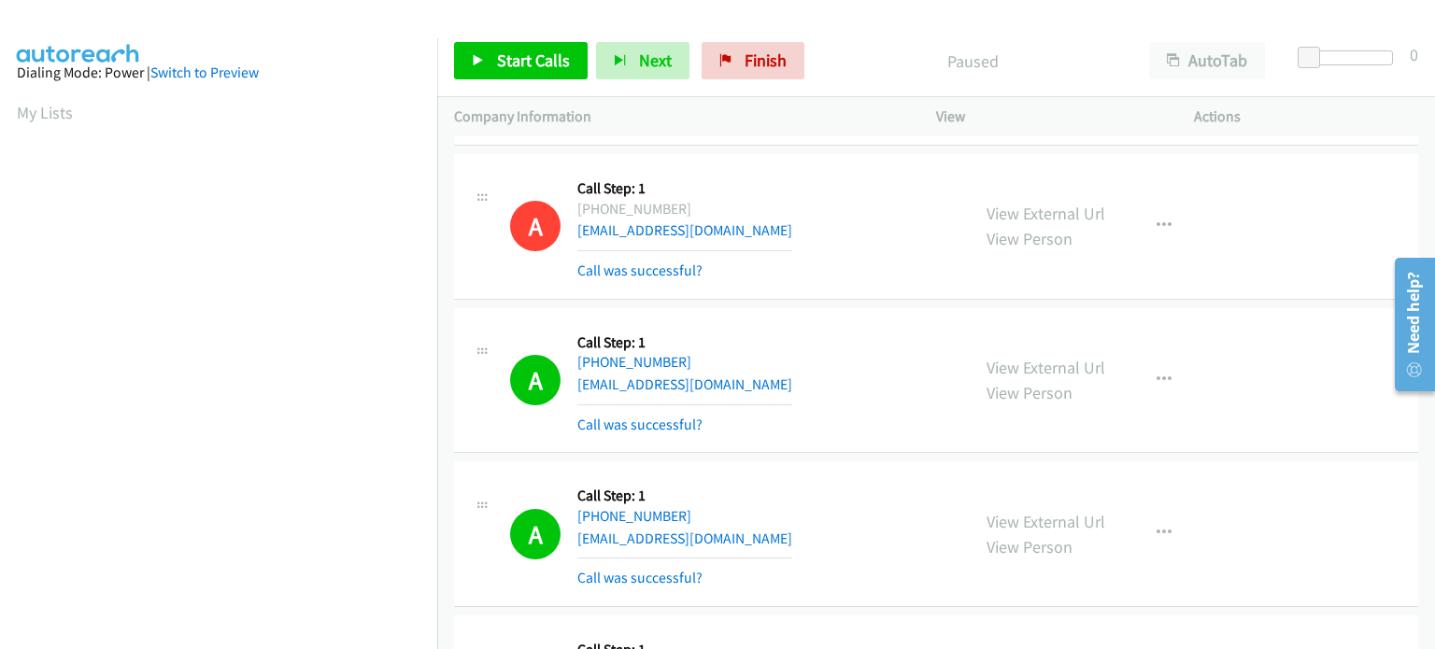
scroll to position [0, 0]
click at [510, 73] on link "Start Calls" at bounding box center [521, 60] width 134 height 37
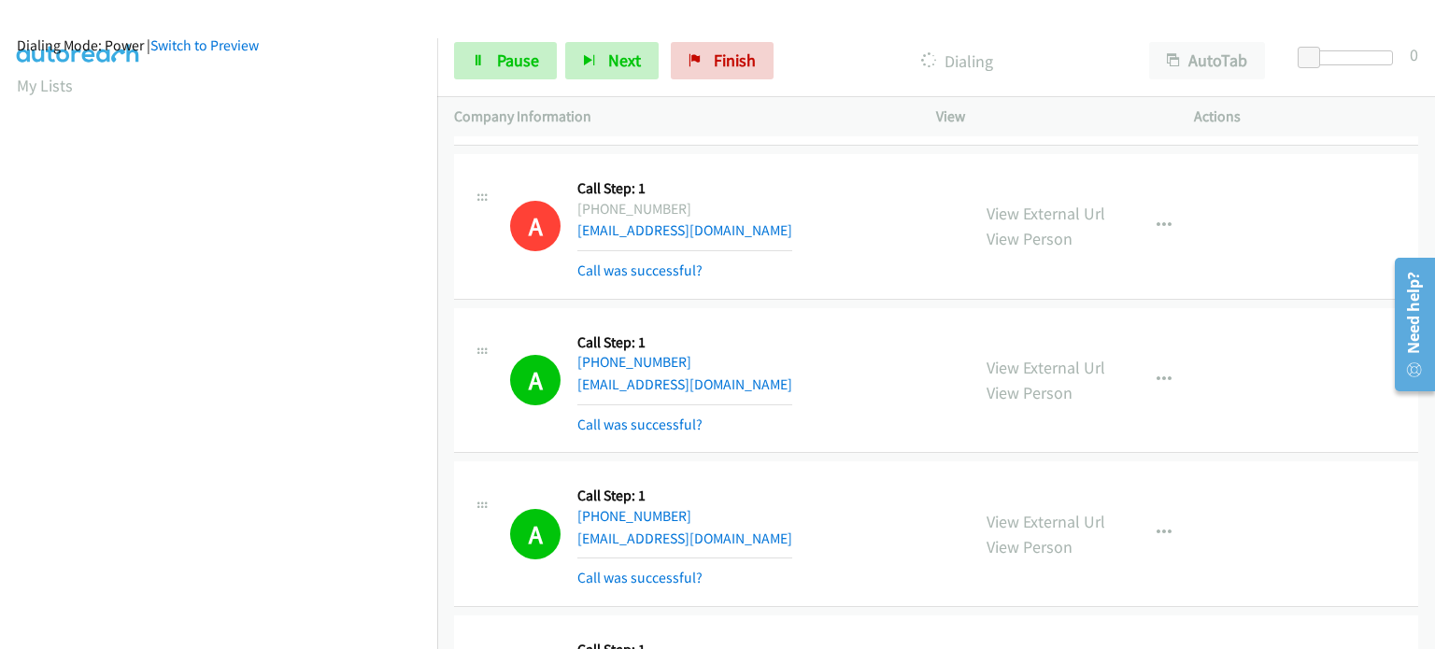
scroll to position [25, 0]
click at [602, 62] on button "Next" at bounding box center [611, 60] width 93 height 37
click at [473, 65] on icon at bounding box center [478, 61] width 13 height 13
click at [473, 65] on div "Start Calls Pause Next Finish" at bounding box center [618, 60] width 328 height 37
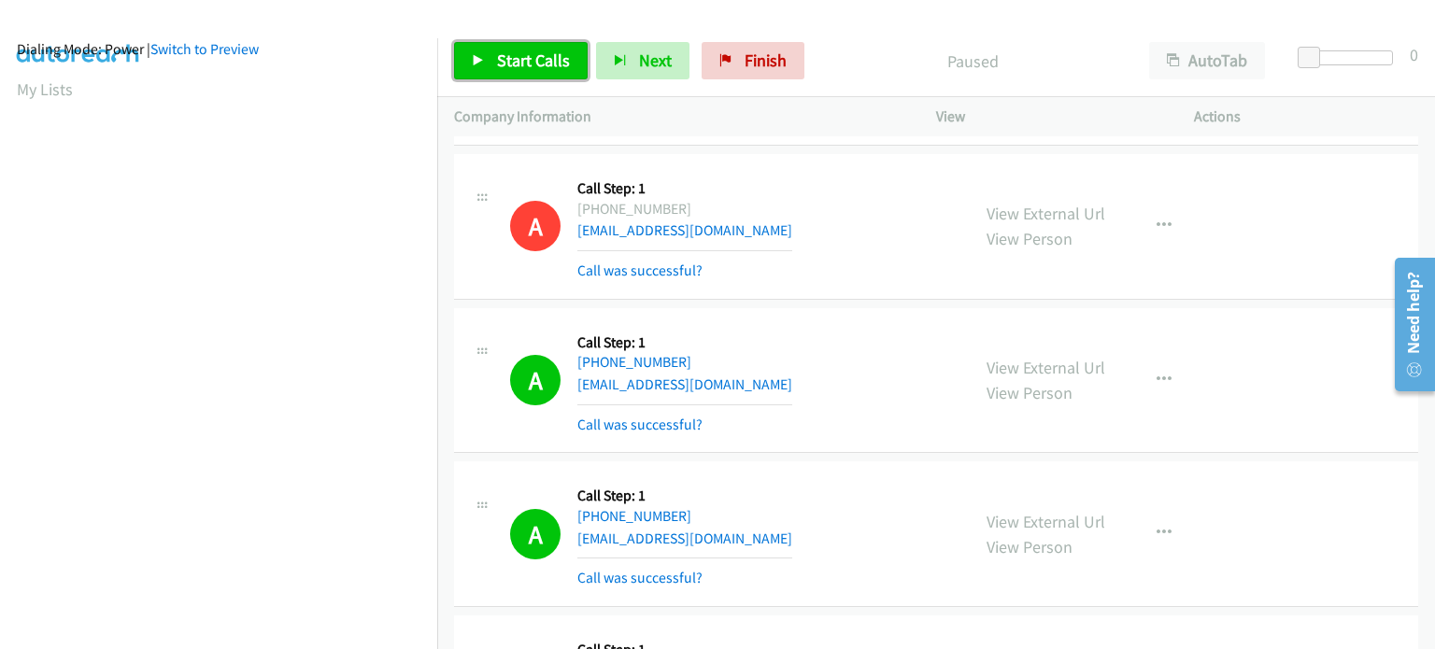
click at [521, 60] on span "Start Calls" at bounding box center [533, 60] width 73 height 21
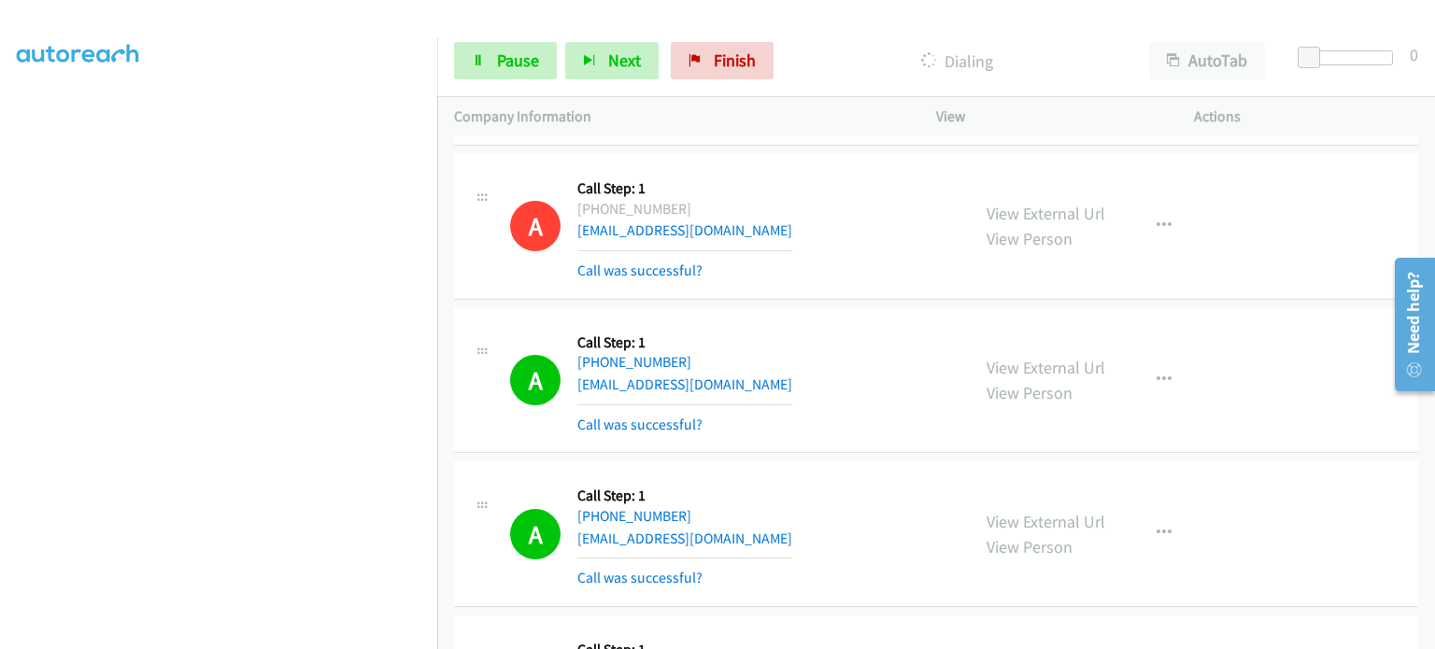
scroll to position [399, 0]
click at [486, 67] on link "Pause" at bounding box center [505, 60] width 103 height 37
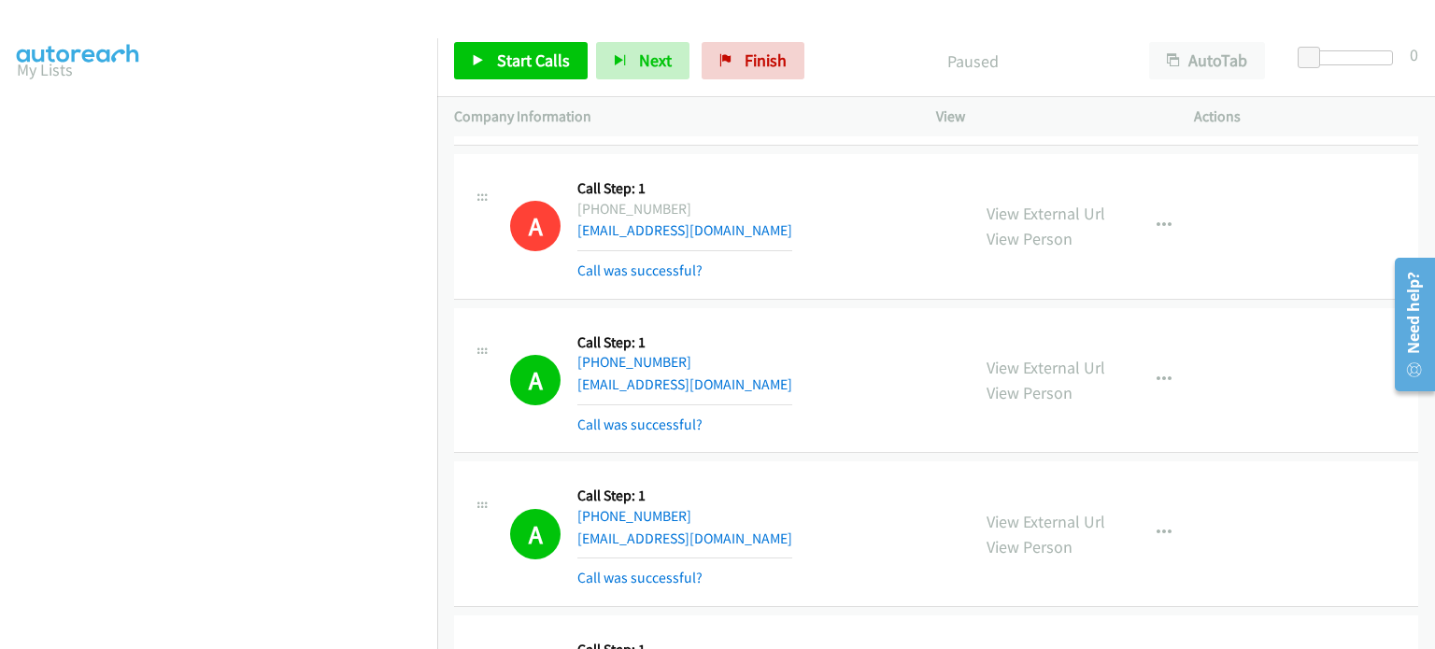
scroll to position [0, 0]
click at [519, 65] on span "Start Calls" at bounding box center [533, 60] width 73 height 21
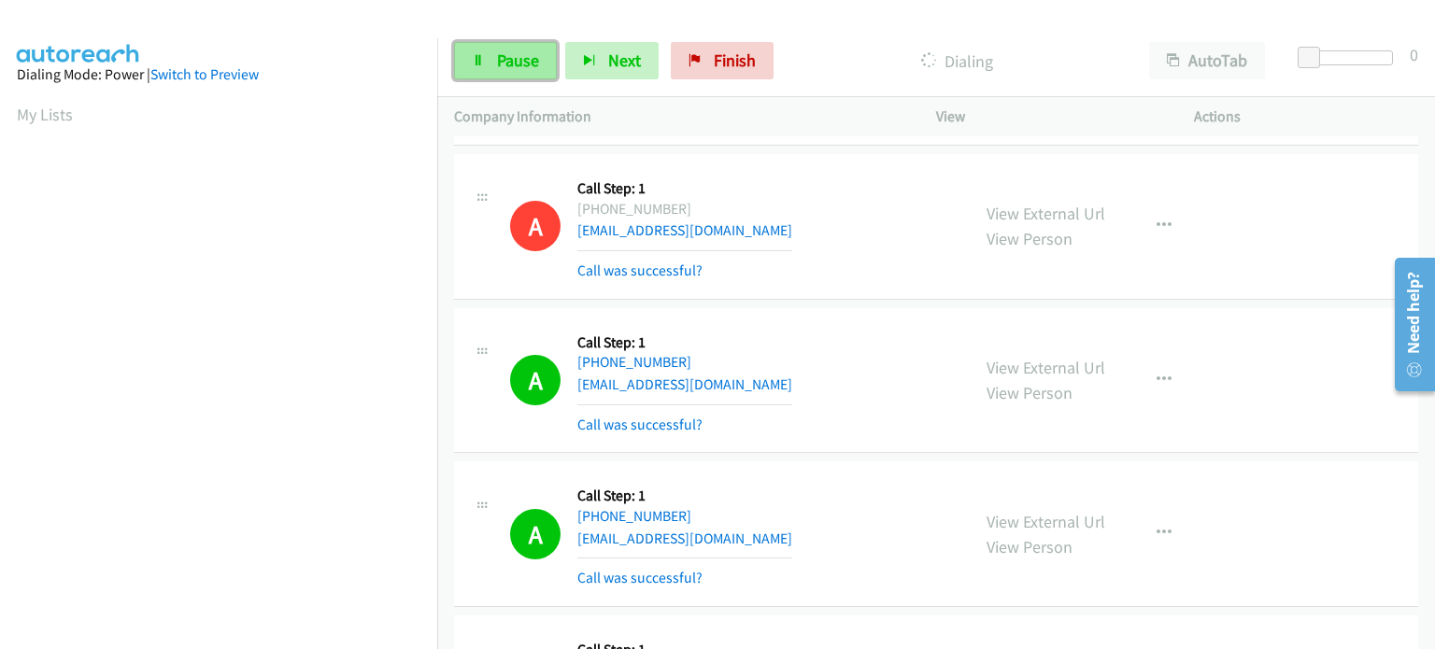
scroll to position [399, 0]
click at [529, 63] on span "Pause" at bounding box center [518, 60] width 42 height 21
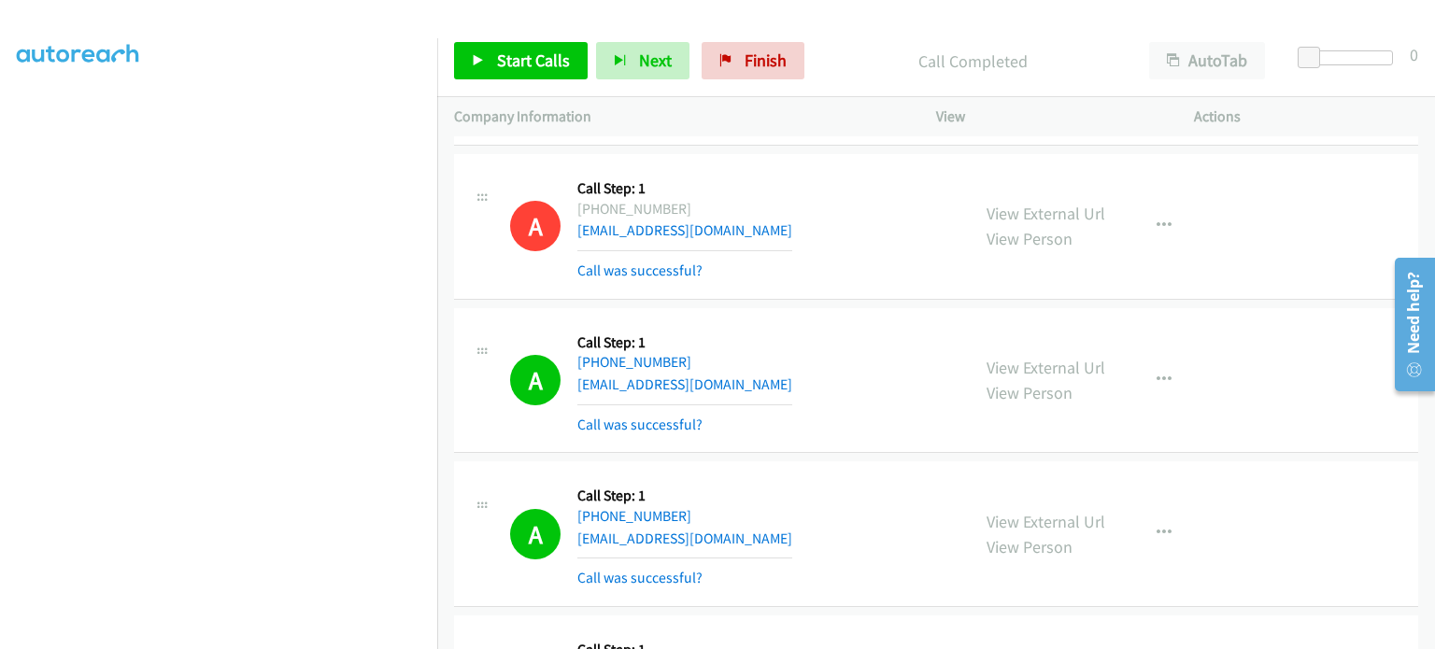
scroll to position [119, 0]
click at [833, 63] on p "Call Completed" at bounding box center [972, 61] width 286 height 25
click at [524, 66] on span "Start Calls" at bounding box center [533, 60] width 73 height 21
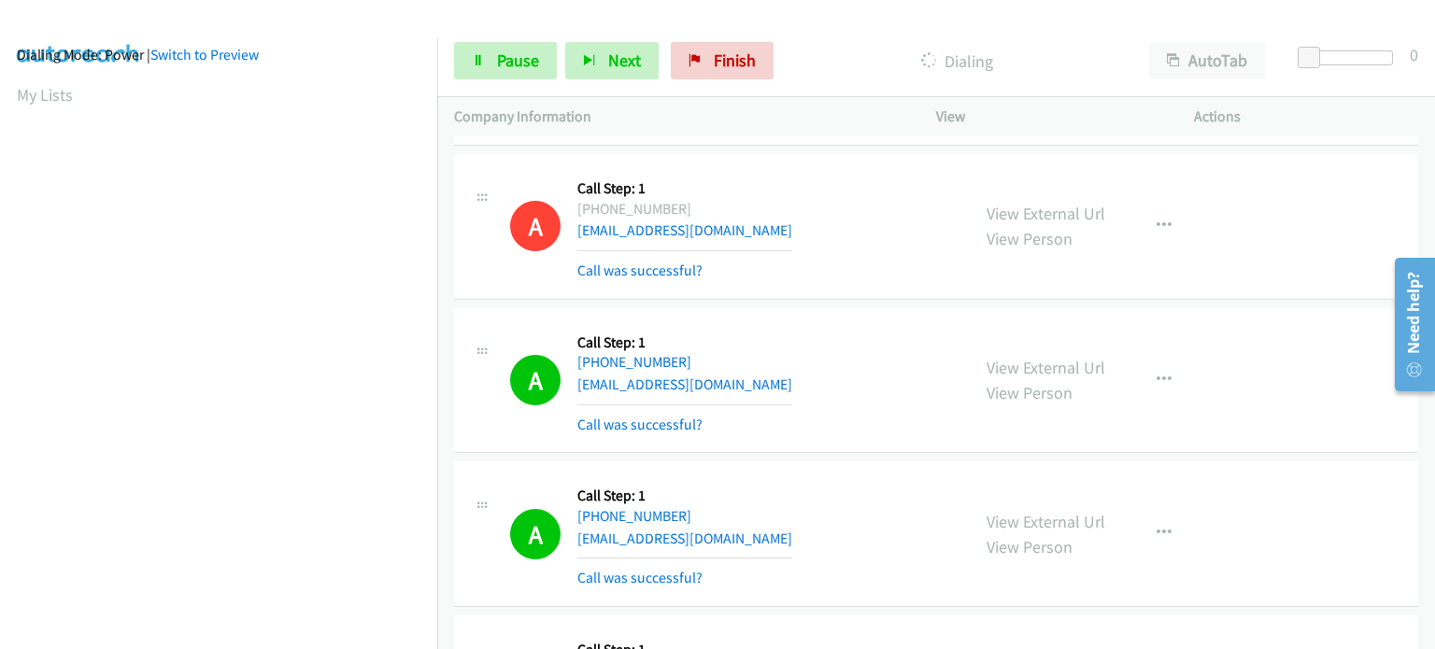
scroll to position [0, 0]
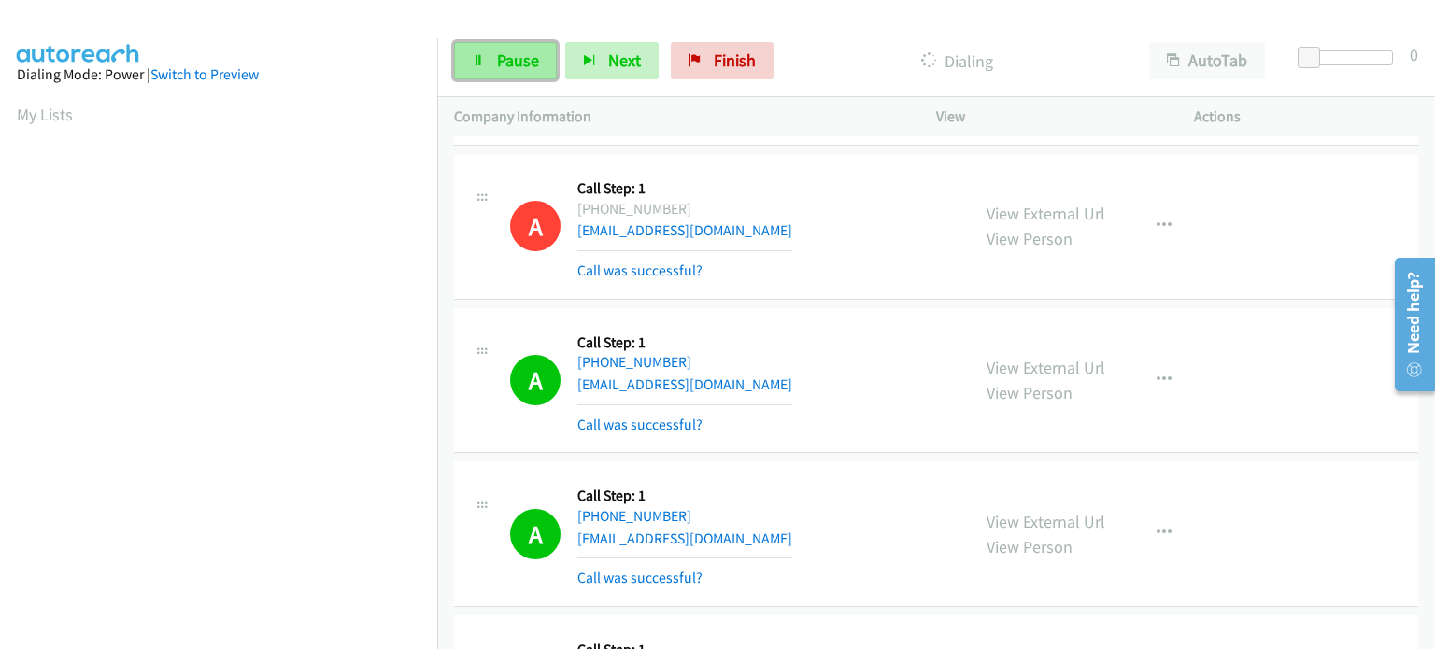
click at [486, 57] on link "Pause" at bounding box center [505, 60] width 103 height 37
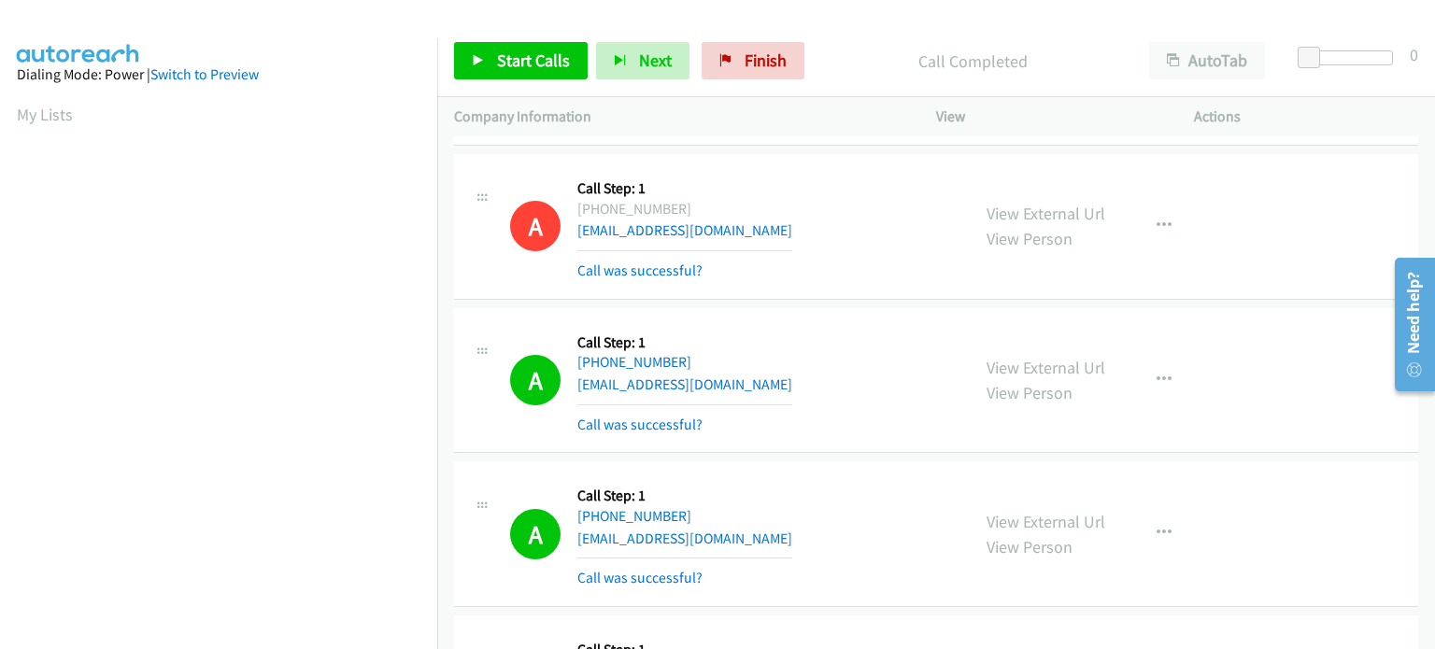
scroll to position [399, 0]
